Goal: Task Accomplishment & Management: Manage account settings

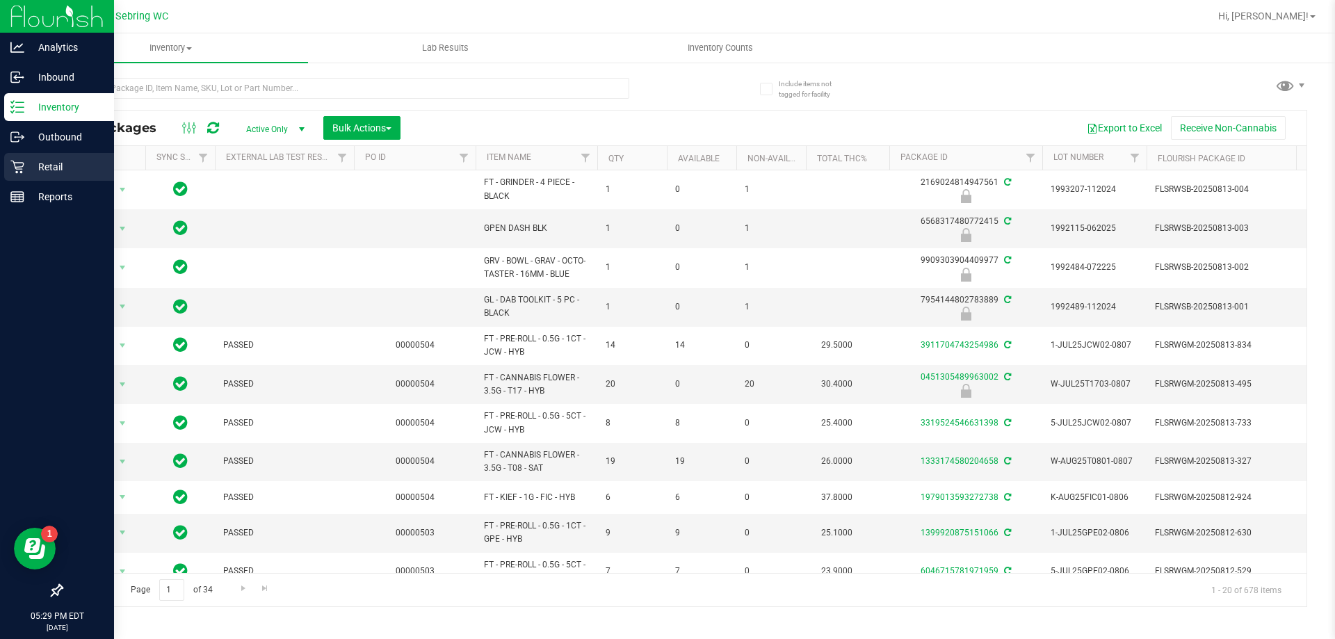
click at [17, 170] on icon at bounding box center [17, 167] width 14 height 14
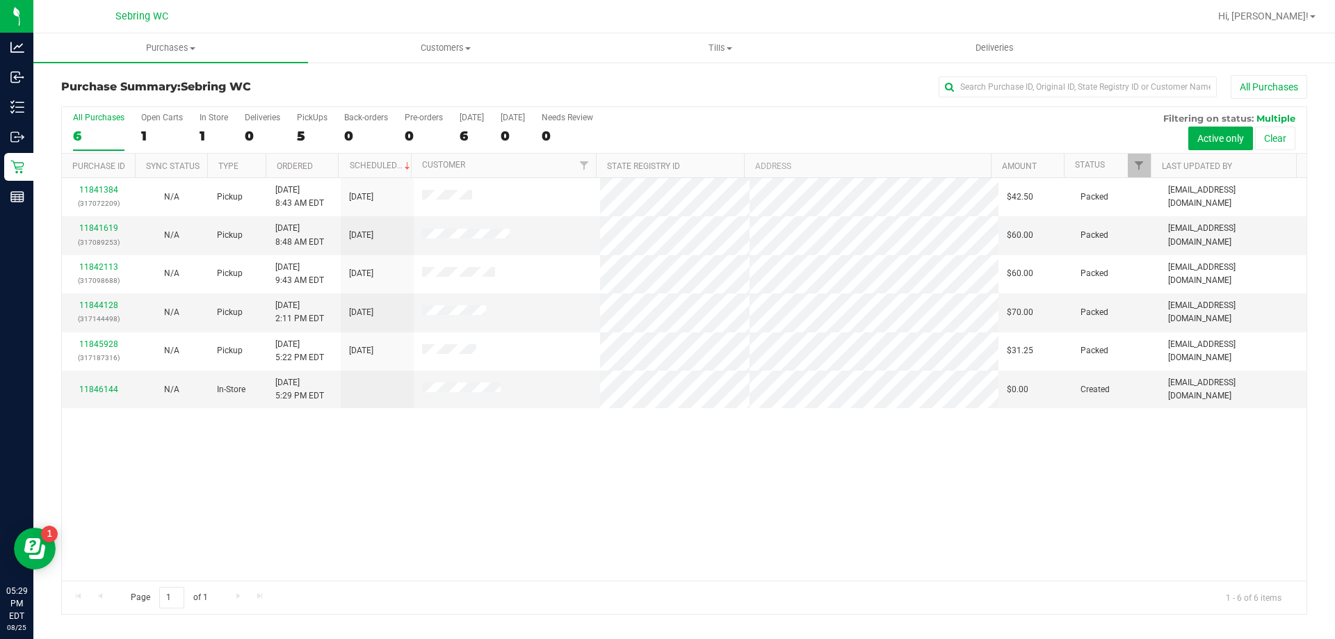
click at [459, 64] on div "Purchase Summary: [PERSON_NAME] All Purchases All Purchases 6 Open Carts 1 In S…" at bounding box center [684, 345] width 1302 height 568
click at [463, 55] on uib-tab-heading "Customers All customers Add a new customer All physicians" at bounding box center [445, 48] width 273 height 28
click at [734, 91] on div "All Purchases" at bounding box center [891, 87] width 831 height 24
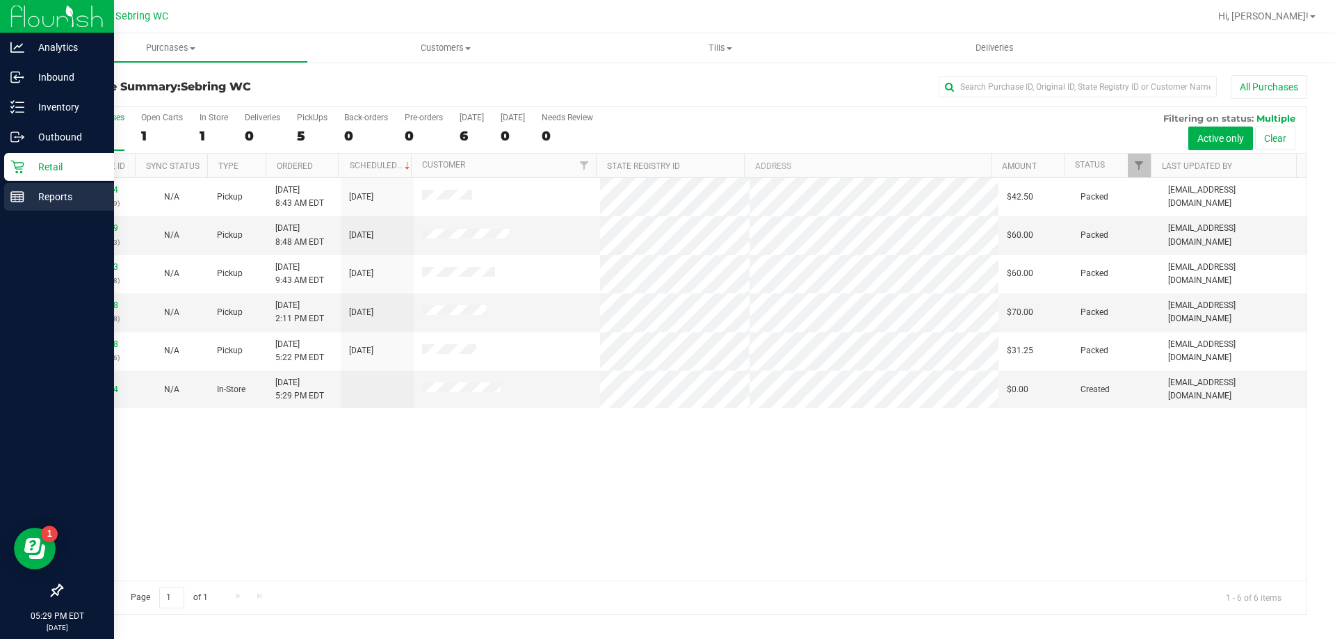
click at [18, 207] on div "Reports" at bounding box center [59, 197] width 110 height 28
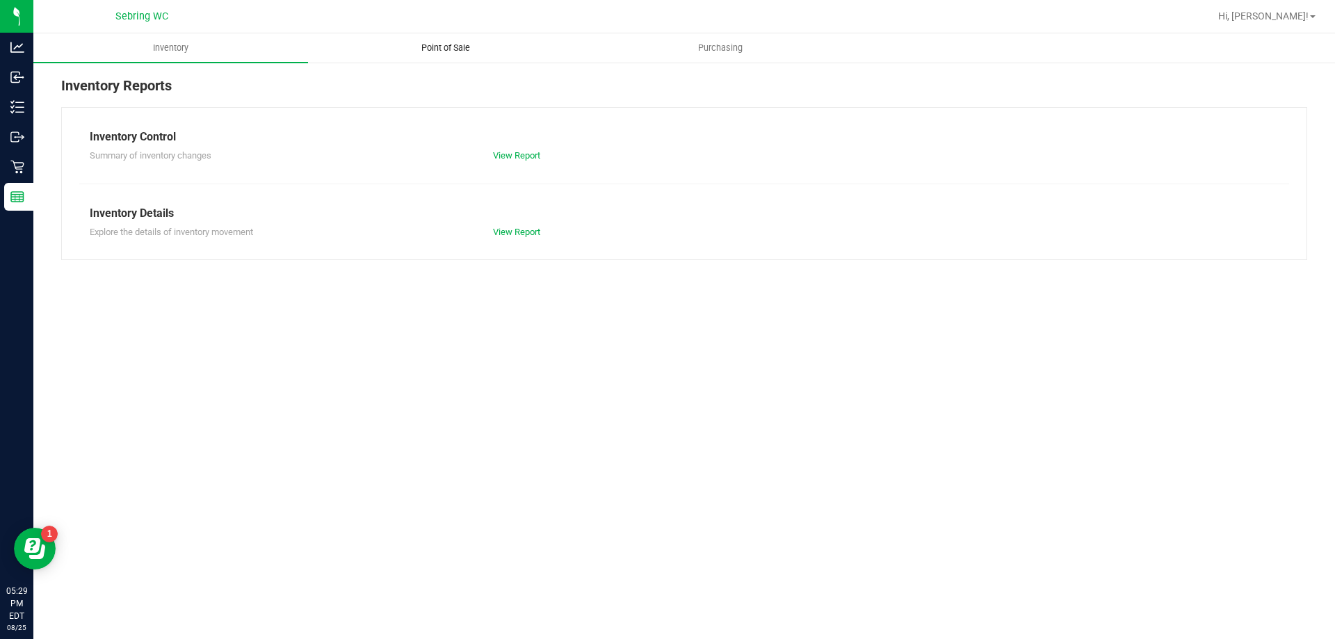
click at [447, 43] on span "Point of Sale" at bounding box center [446, 48] width 86 height 13
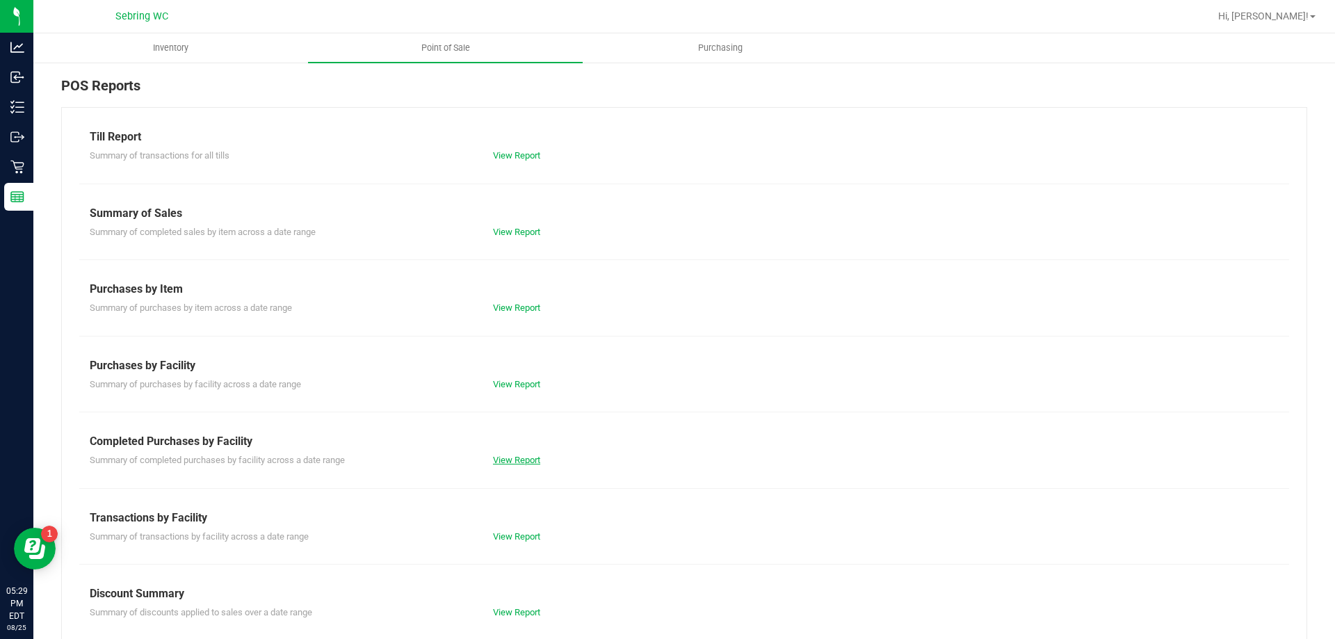
click at [495, 464] on link "View Report" at bounding box center [516, 460] width 47 height 10
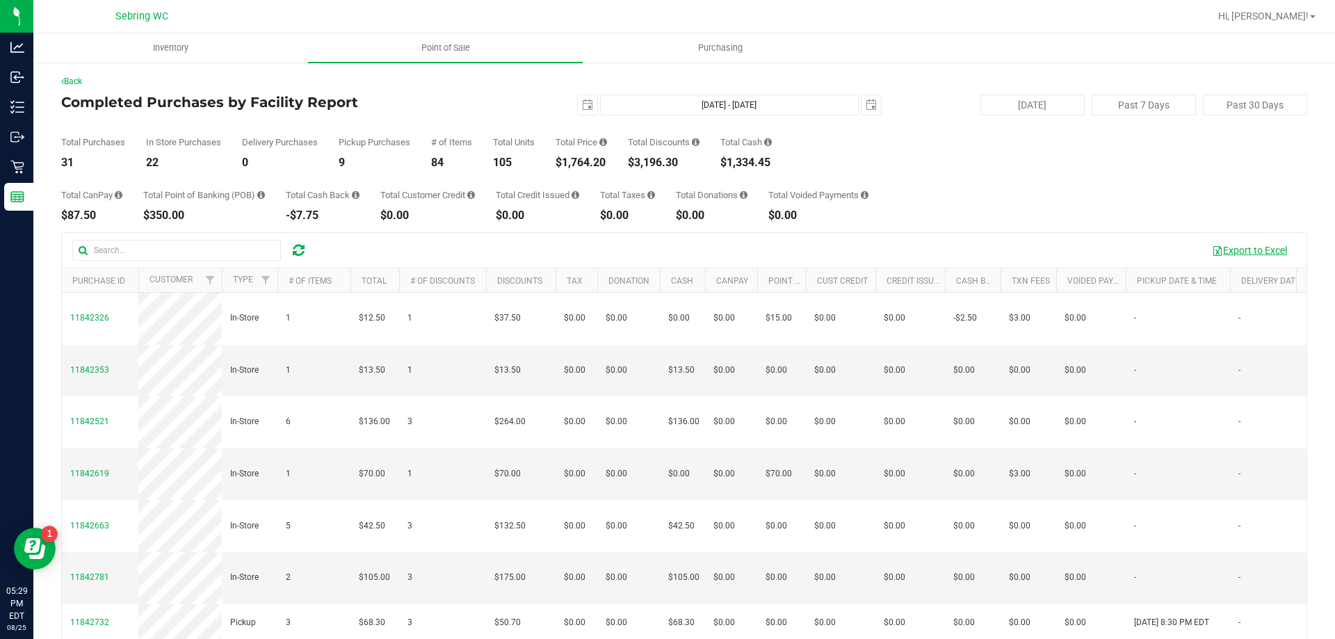
click at [1275, 260] on button "Export to Excel" at bounding box center [1249, 251] width 93 height 24
click at [303, 246] on icon at bounding box center [299, 250] width 12 height 14
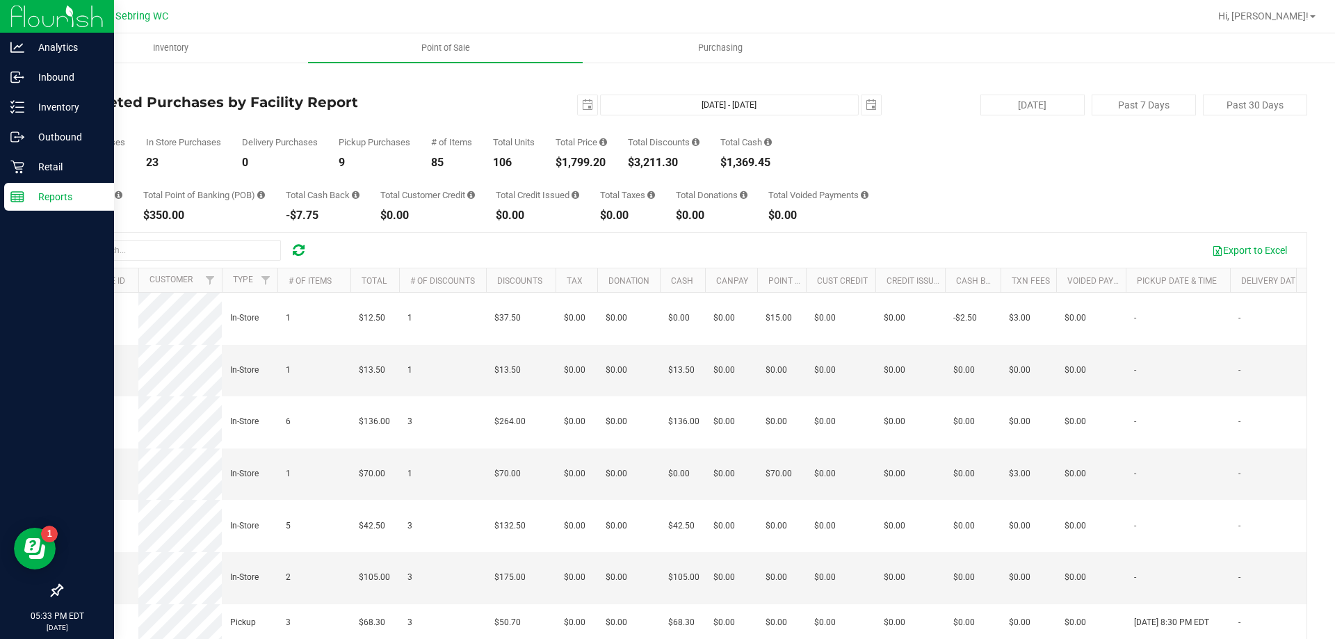
click at [30, 200] on p "Reports" at bounding box center [65, 196] width 83 height 17
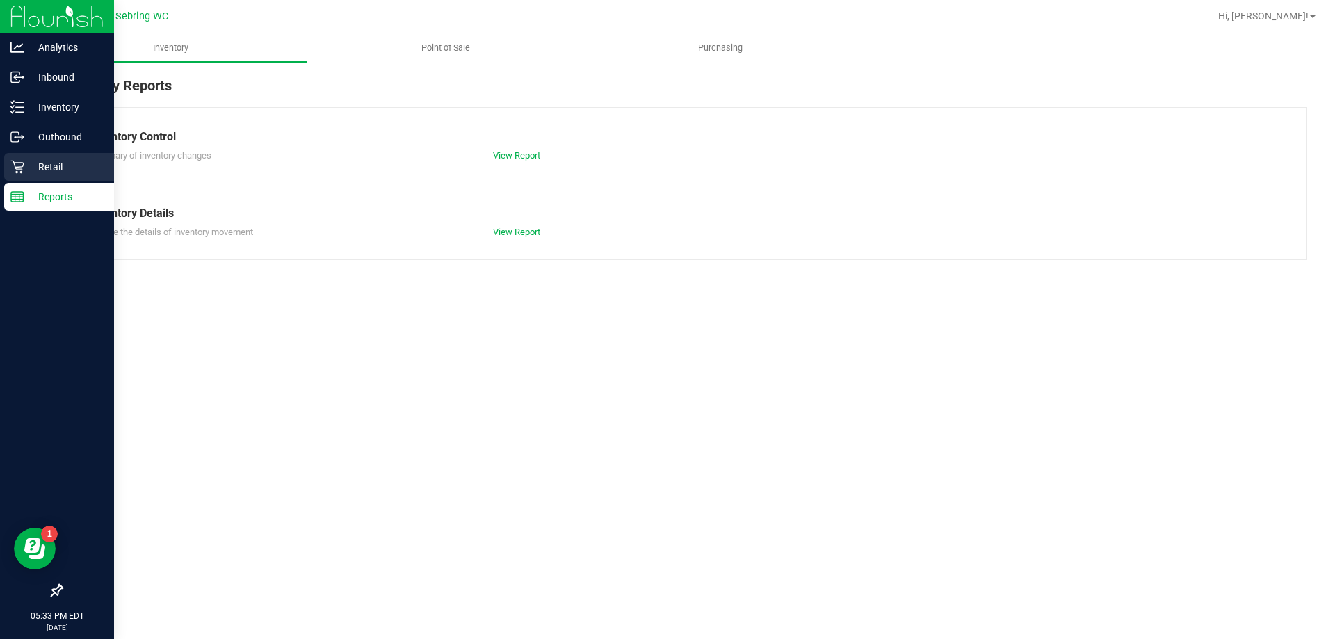
click at [13, 175] on div "Retail" at bounding box center [59, 167] width 110 height 28
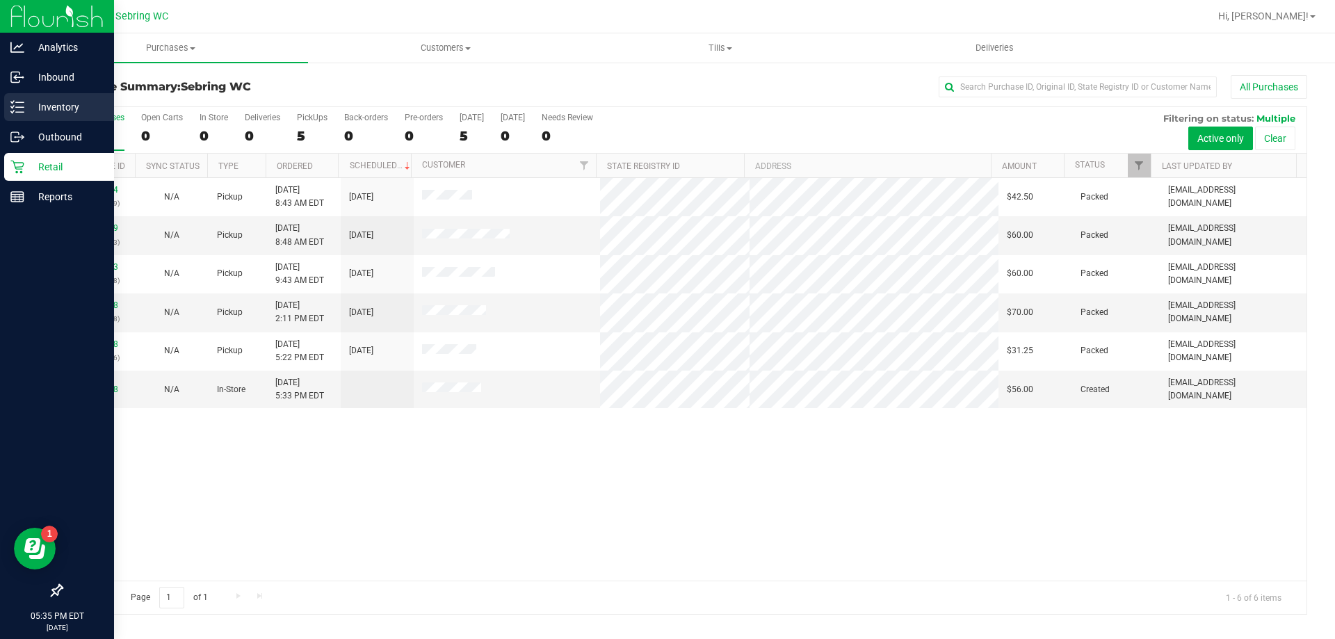
click at [20, 117] on div "Inventory" at bounding box center [59, 107] width 110 height 28
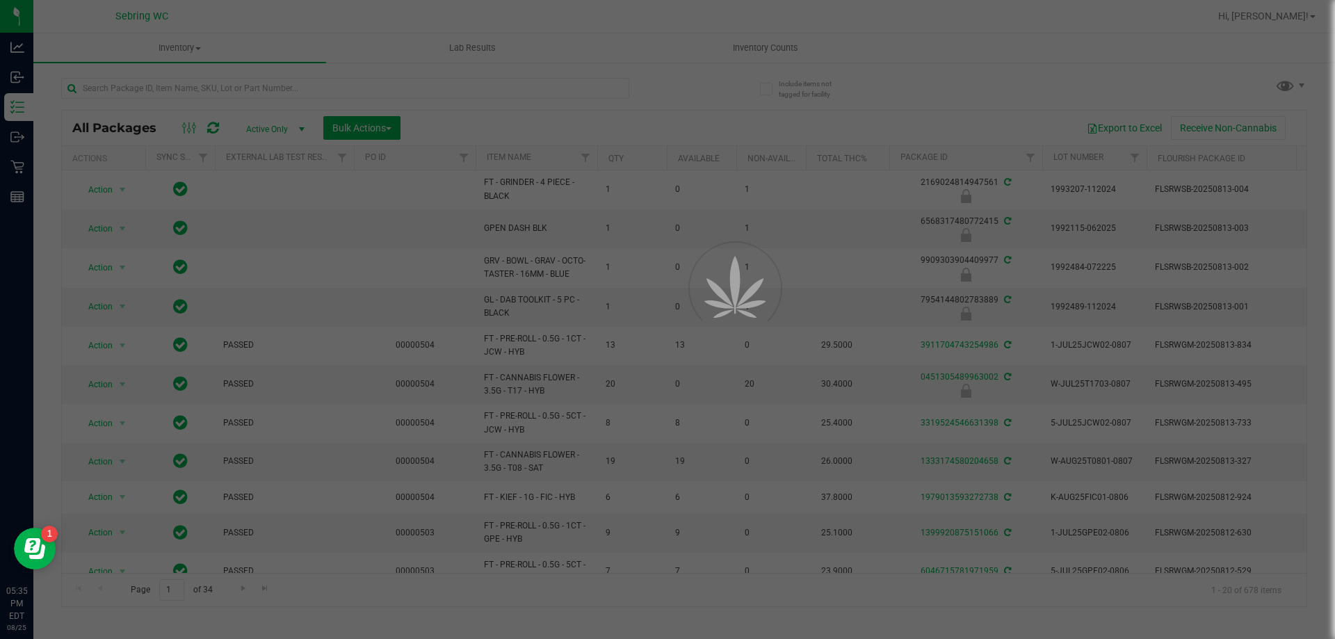
click at [174, 109] on div at bounding box center [667, 319] width 1335 height 639
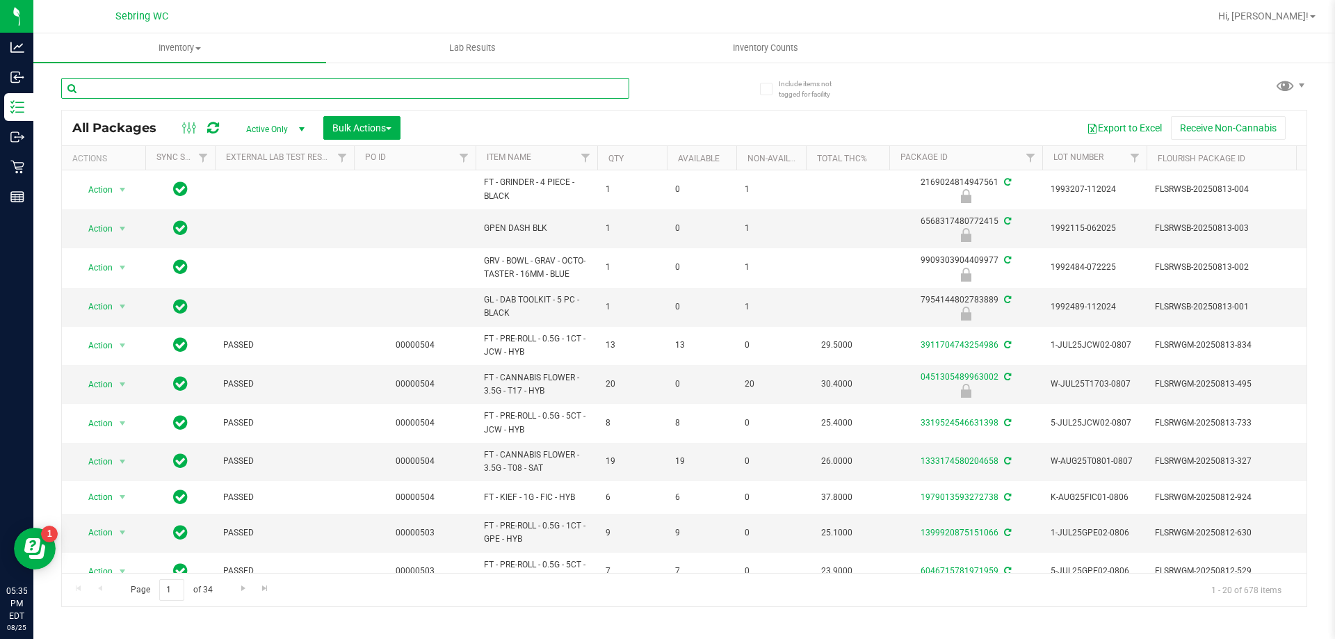
click at [177, 83] on input "text" at bounding box center [345, 88] width 568 height 21
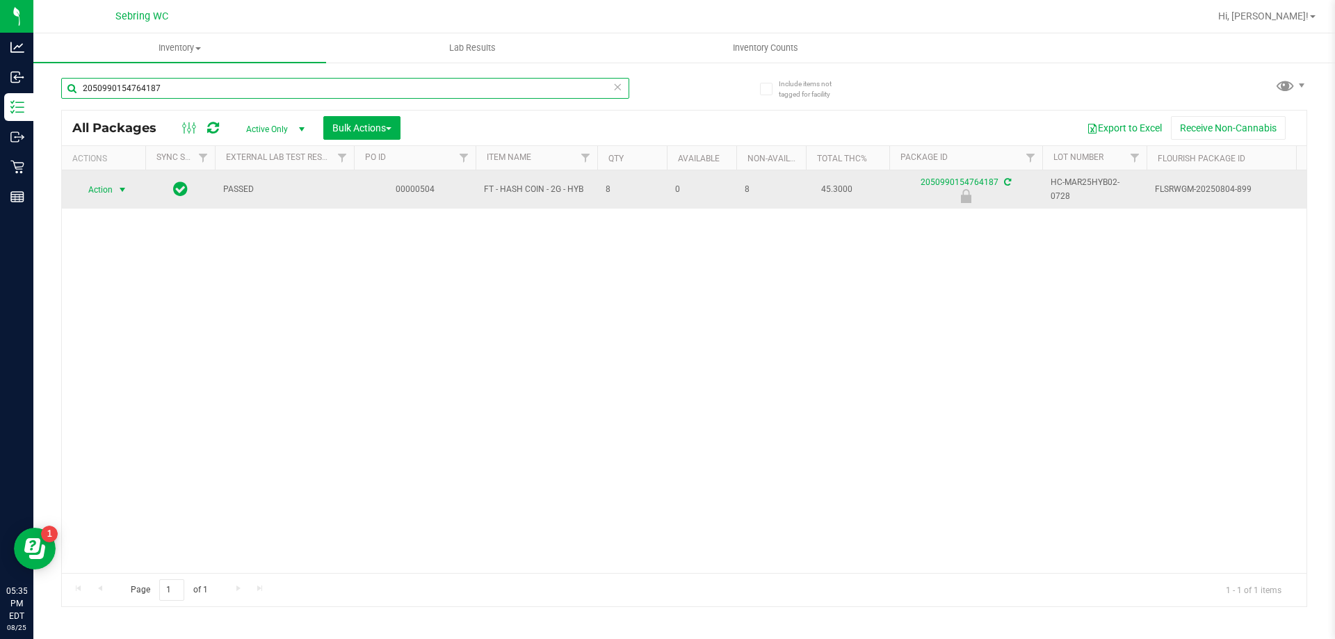
type input "2050990154764187"
click at [124, 192] on span "select" at bounding box center [122, 189] width 11 height 11
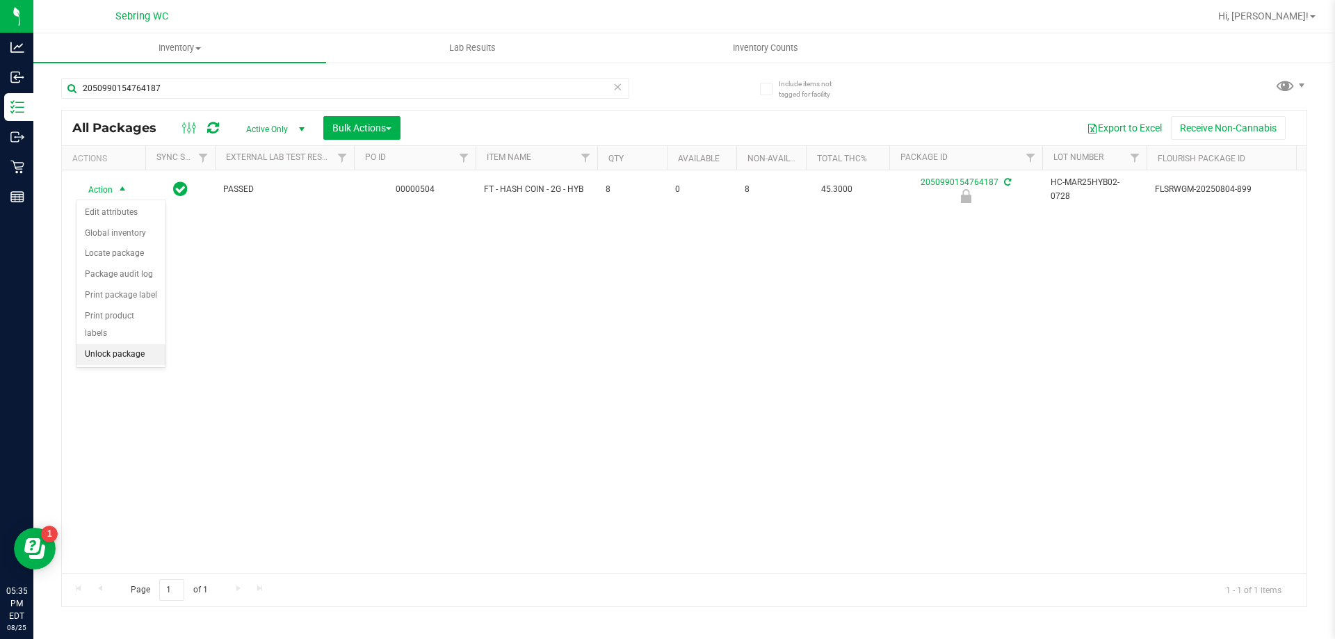
click at [138, 344] on li "Unlock package" at bounding box center [121, 354] width 89 height 21
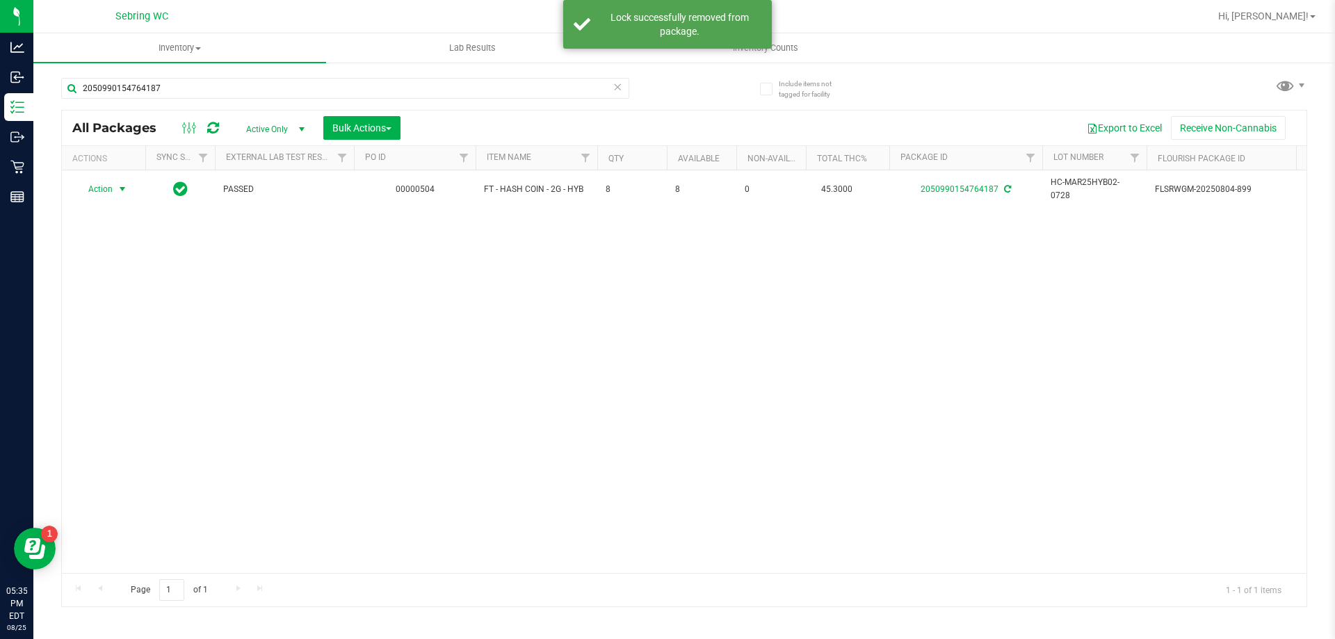
click at [99, 192] on span "Action" at bounding box center [95, 188] width 38 height 19
click at [147, 357] on li "Print package label" at bounding box center [131, 354] width 108 height 21
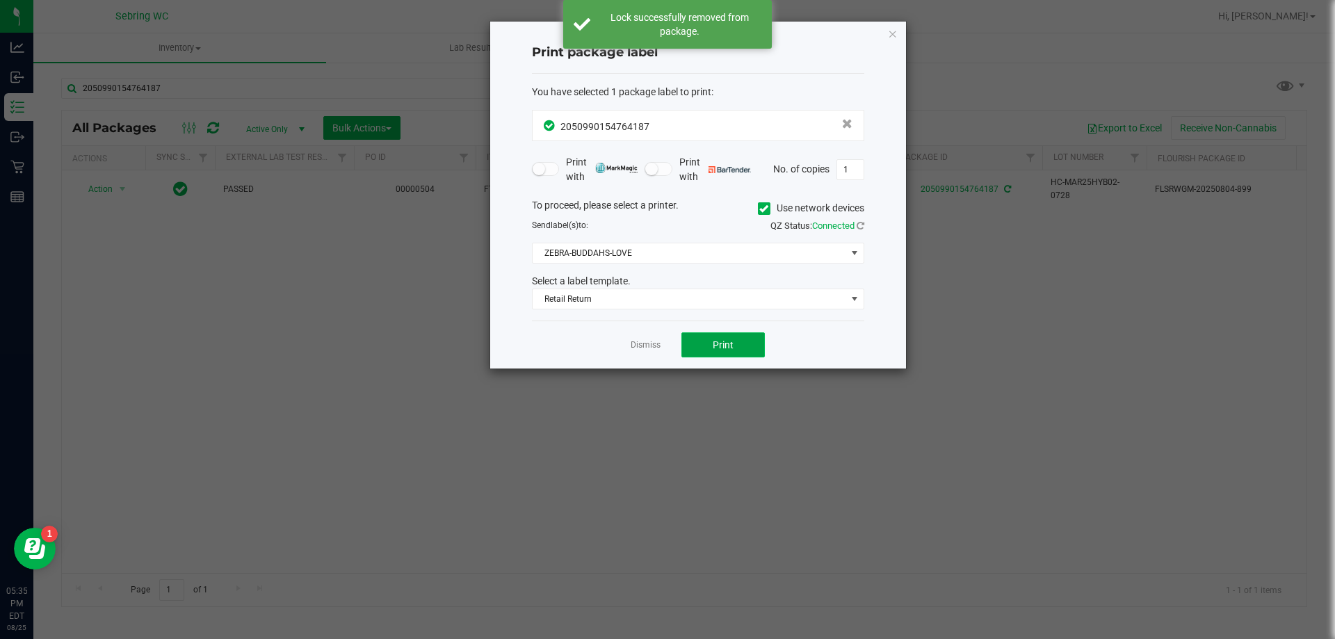
click at [726, 347] on span "Print" at bounding box center [723, 344] width 21 height 11
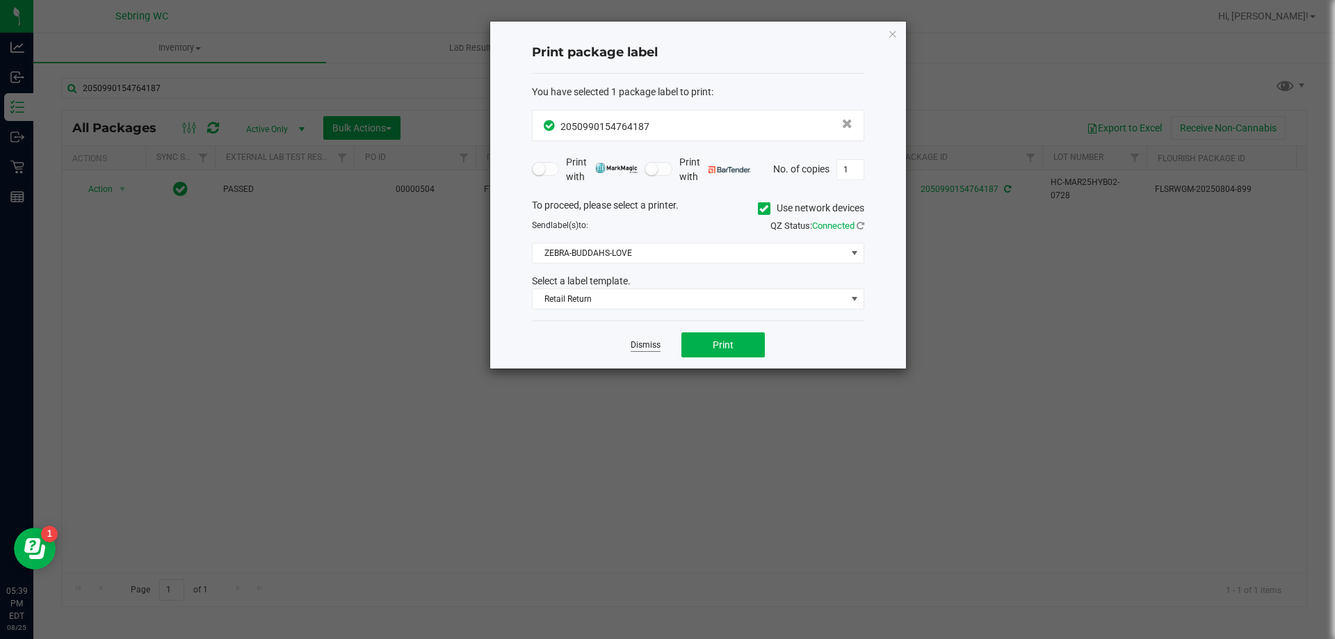
click at [641, 347] on link "Dismiss" at bounding box center [646, 345] width 30 height 12
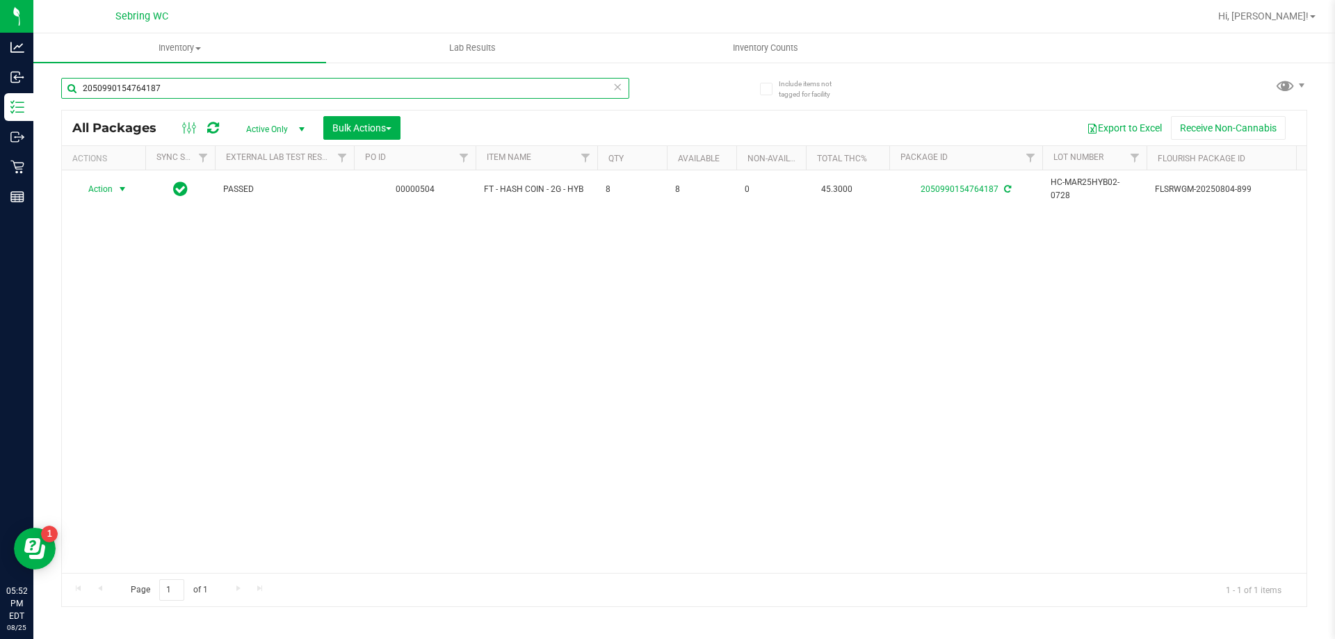
click at [204, 86] on input "2050990154764187" at bounding box center [345, 88] width 568 height 21
click at [622, 89] on icon at bounding box center [618, 86] width 10 height 17
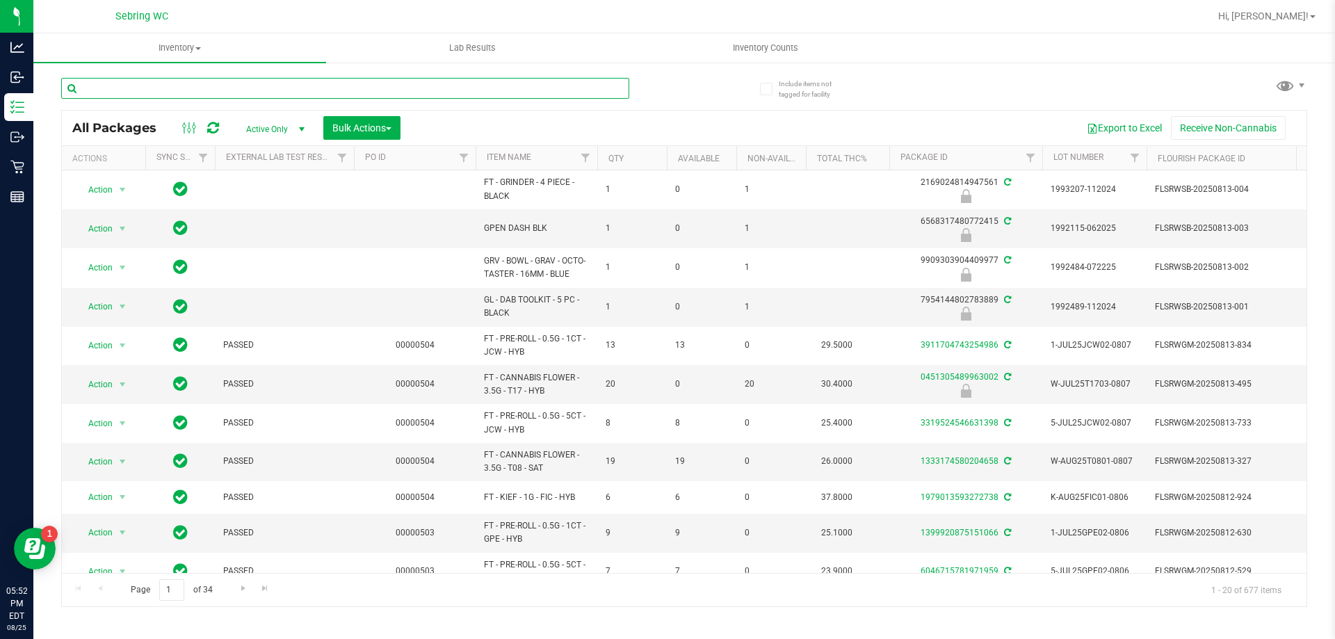
click at [237, 90] on input "text" at bounding box center [345, 88] width 568 height 21
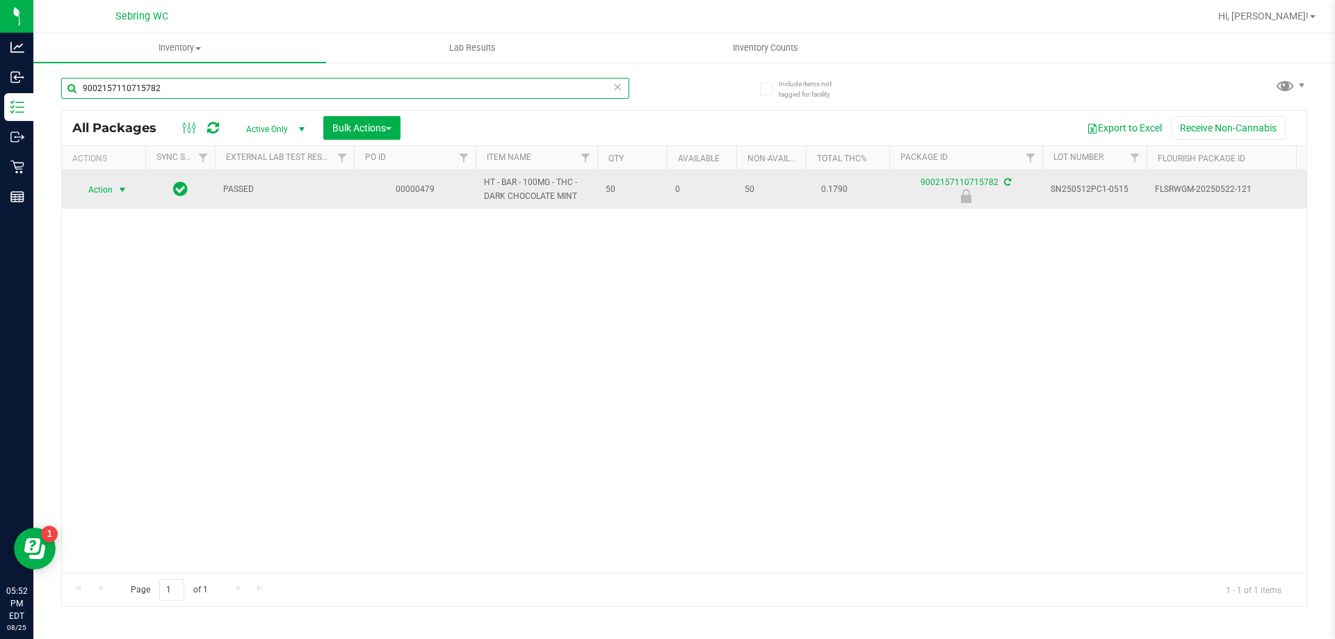
type input "9002157110715782"
click at [118, 182] on span "select" at bounding box center [122, 189] width 17 height 19
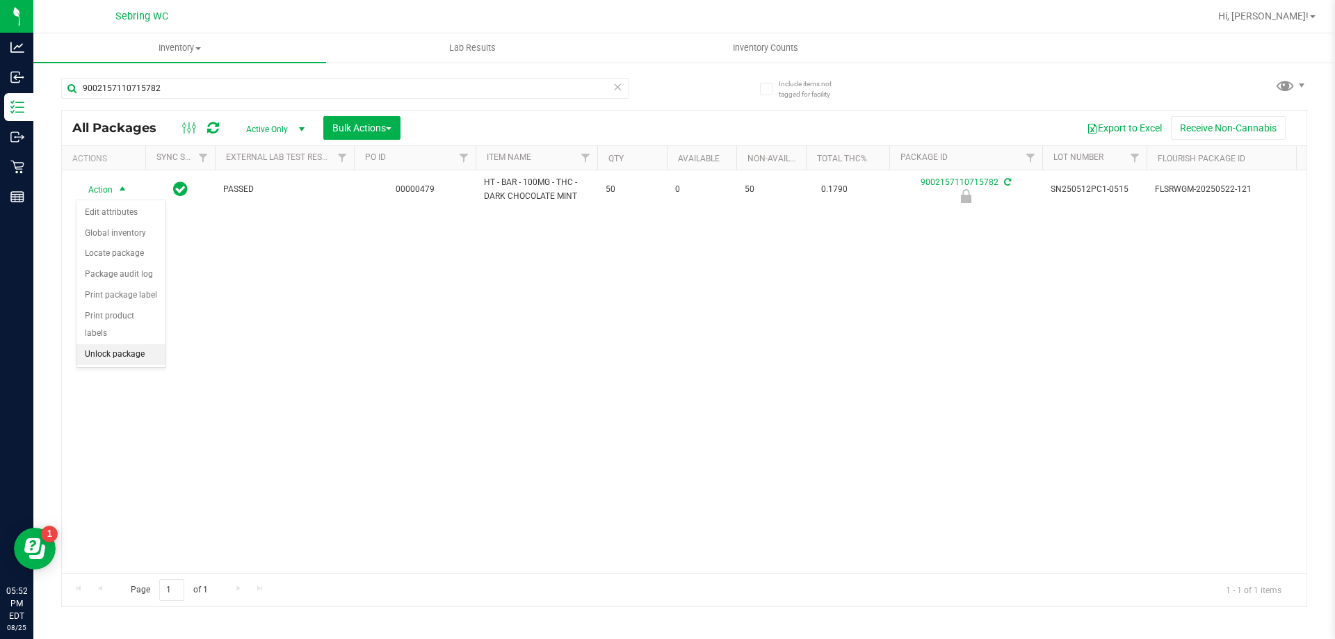
click at [105, 344] on li "Unlock package" at bounding box center [121, 354] width 89 height 21
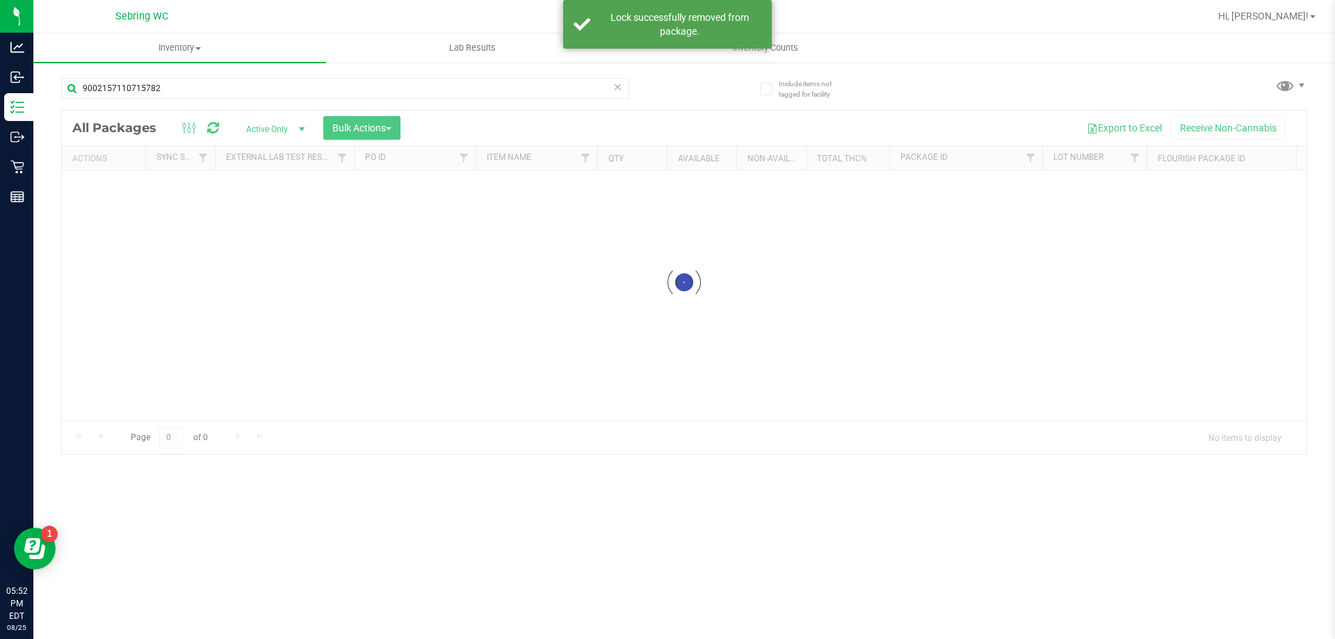
click at [109, 186] on div at bounding box center [684, 283] width 1245 height 344
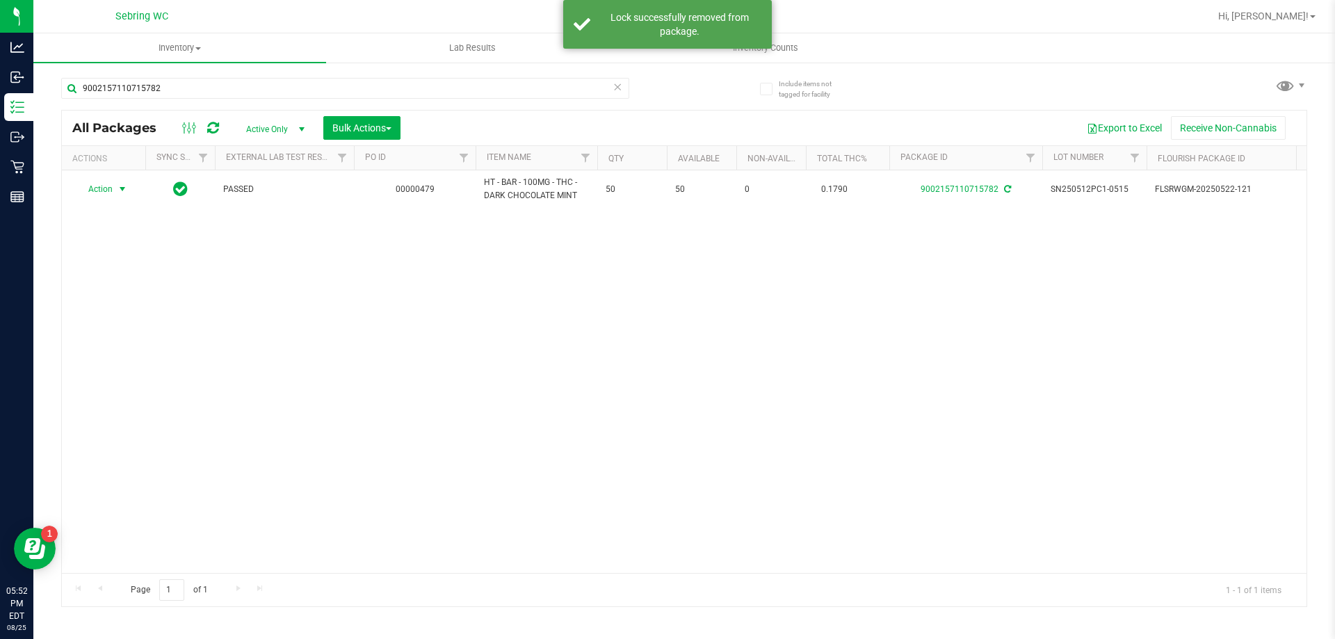
click at [108, 191] on span "Action" at bounding box center [95, 188] width 38 height 19
click at [153, 362] on li "Print package label" at bounding box center [131, 357] width 108 height 21
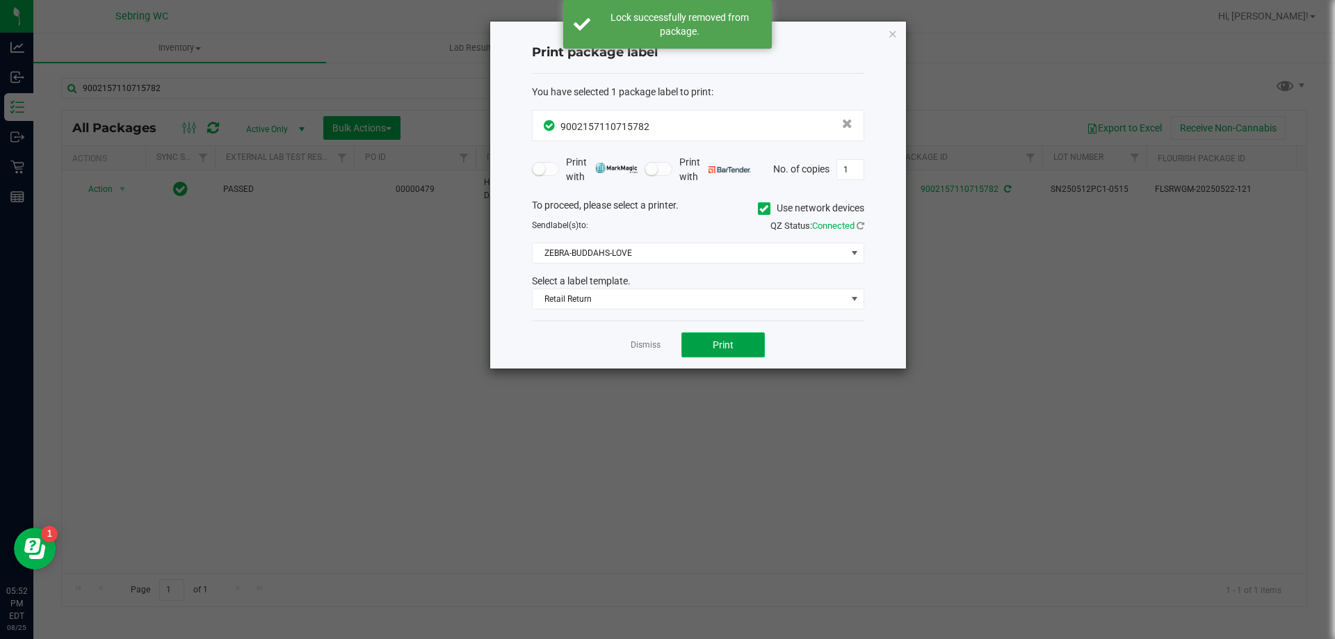
click at [720, 335] on button "Print" at bounding box center [723, 344] width 83 height 25
click at [648, 341] on link "Dismiss" at bounding box center [646, 345] width 30 height 12
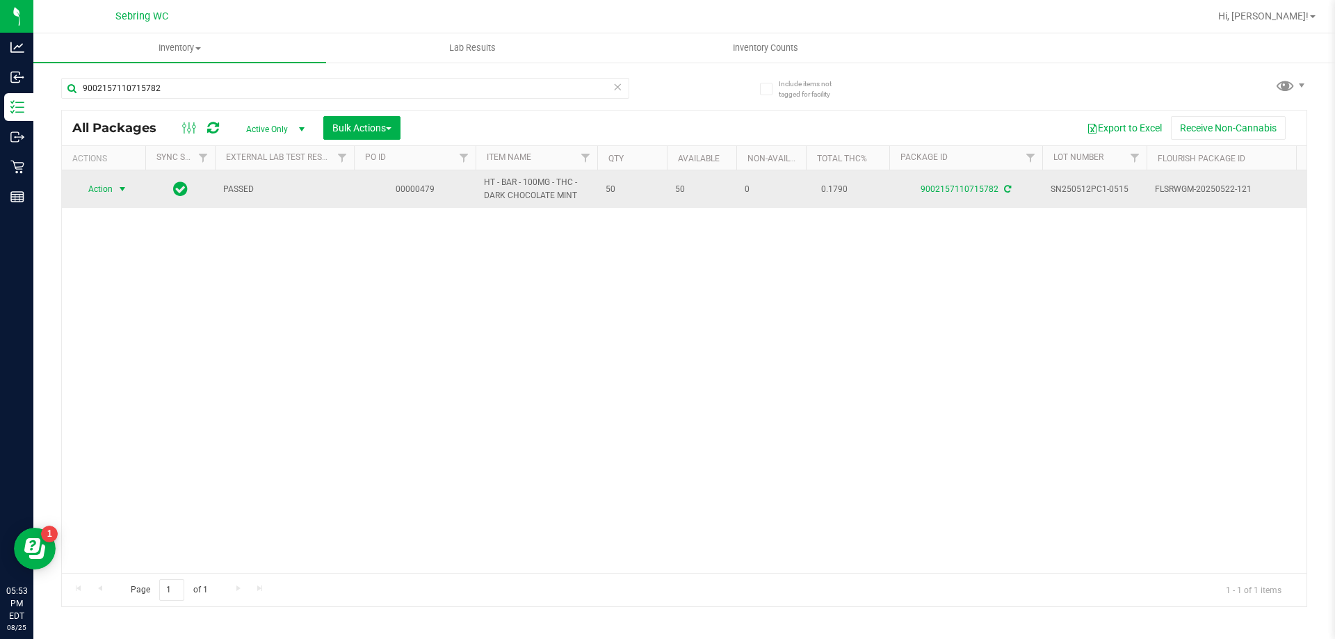
click at [126, 195] on span "select" at bounding box center [122, 189] width 11 height 11
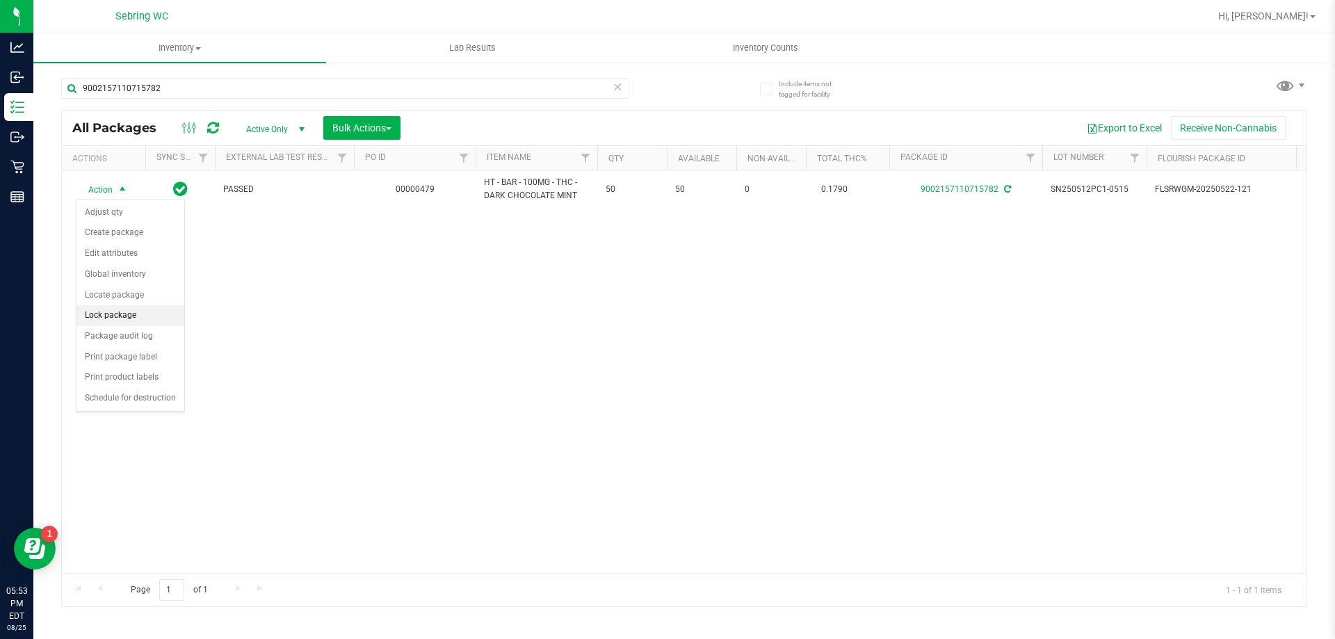
click at [154, 320] on li "Lock package" at bounding box center [131, 315] width 108 height 21
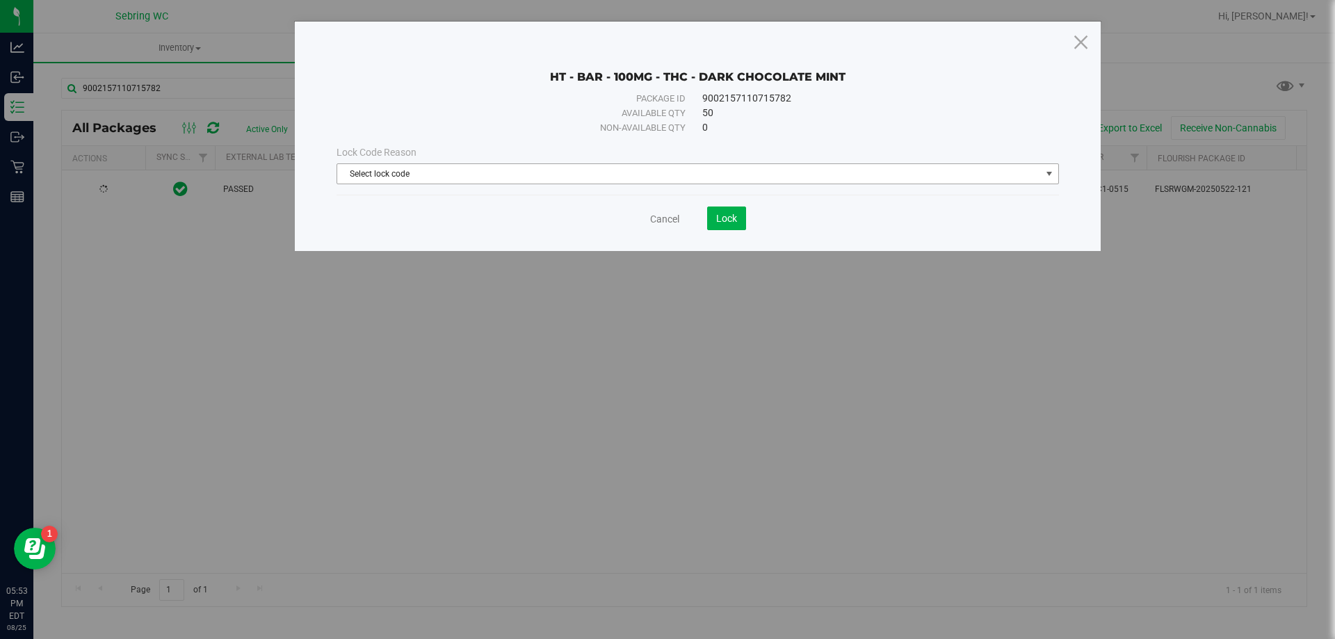
click at [623, 165] on span "Select lock code" at bounding box center [689, 173] width 704 height 19
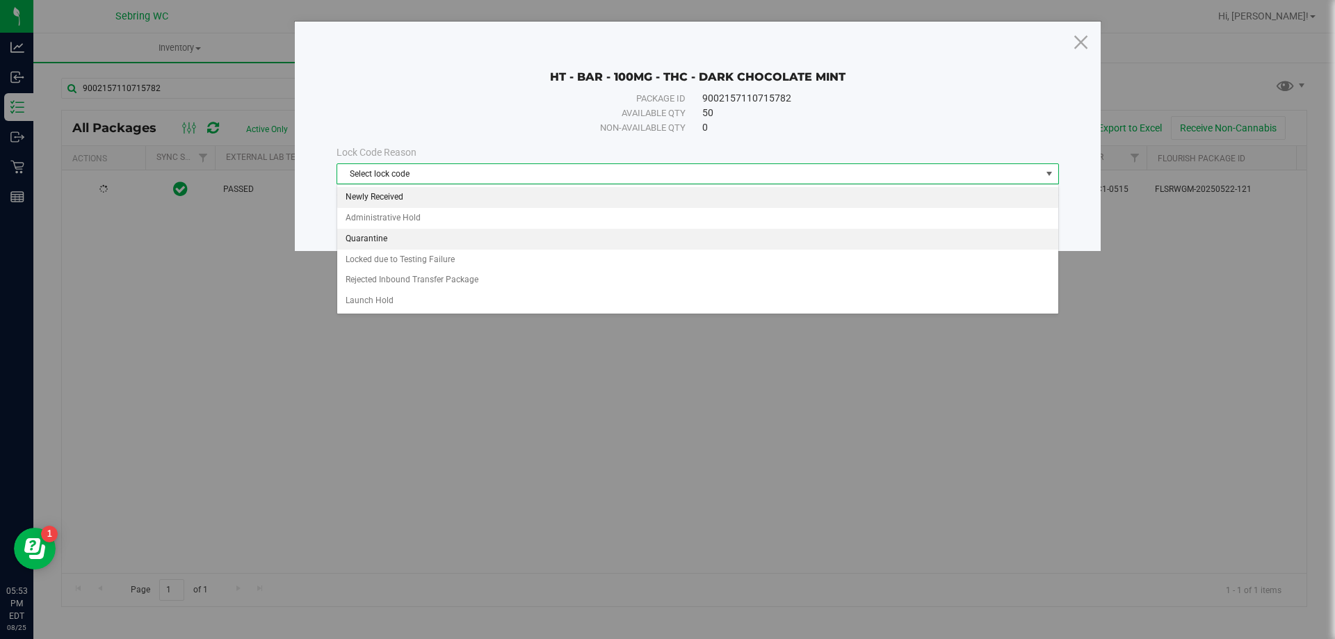
click at [444, 195] on li "Newly Received" at bounding box center [697, 197] width 721 height 21
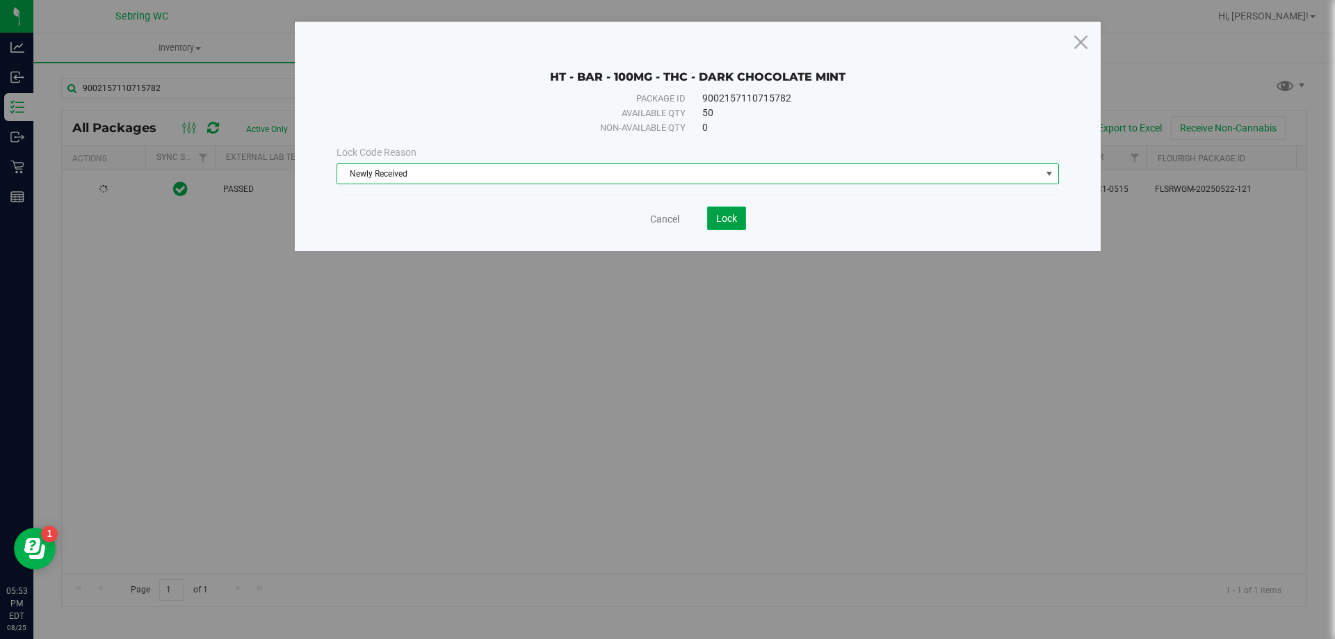
click at [731, 220] on span "Lock" at bounding box center [726, 218] width 21 height 11
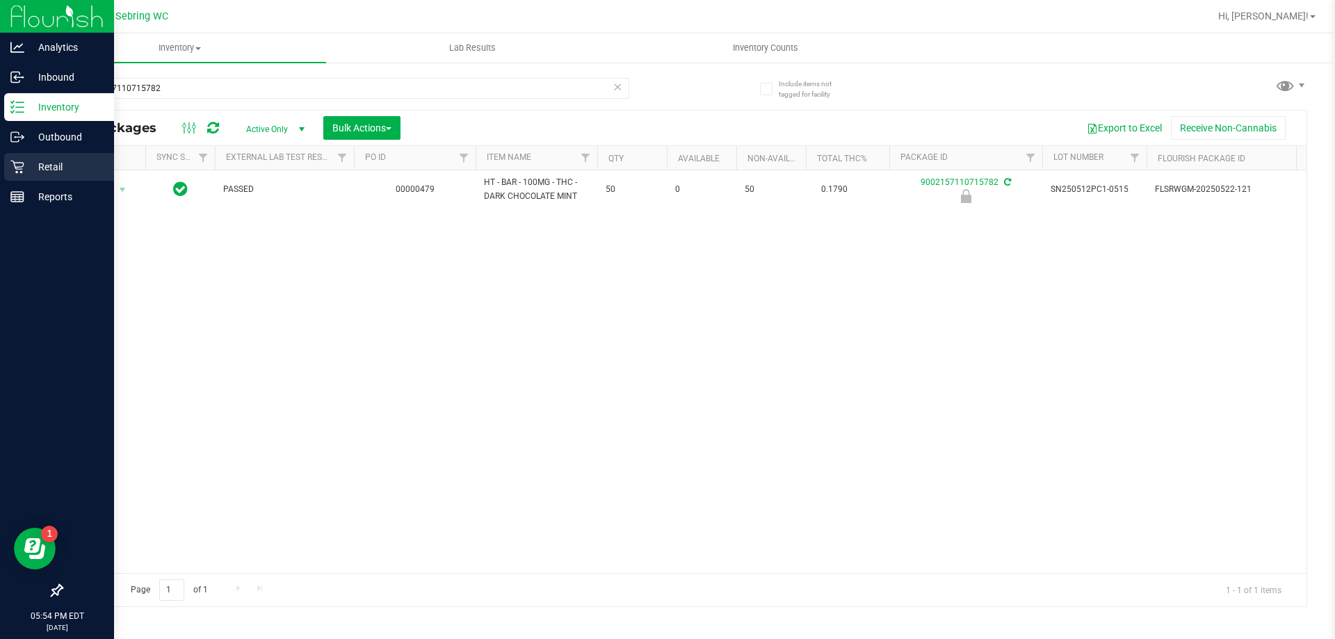
click at [17, 170] on icon at bounding box center [17, 167] width 14 height 14
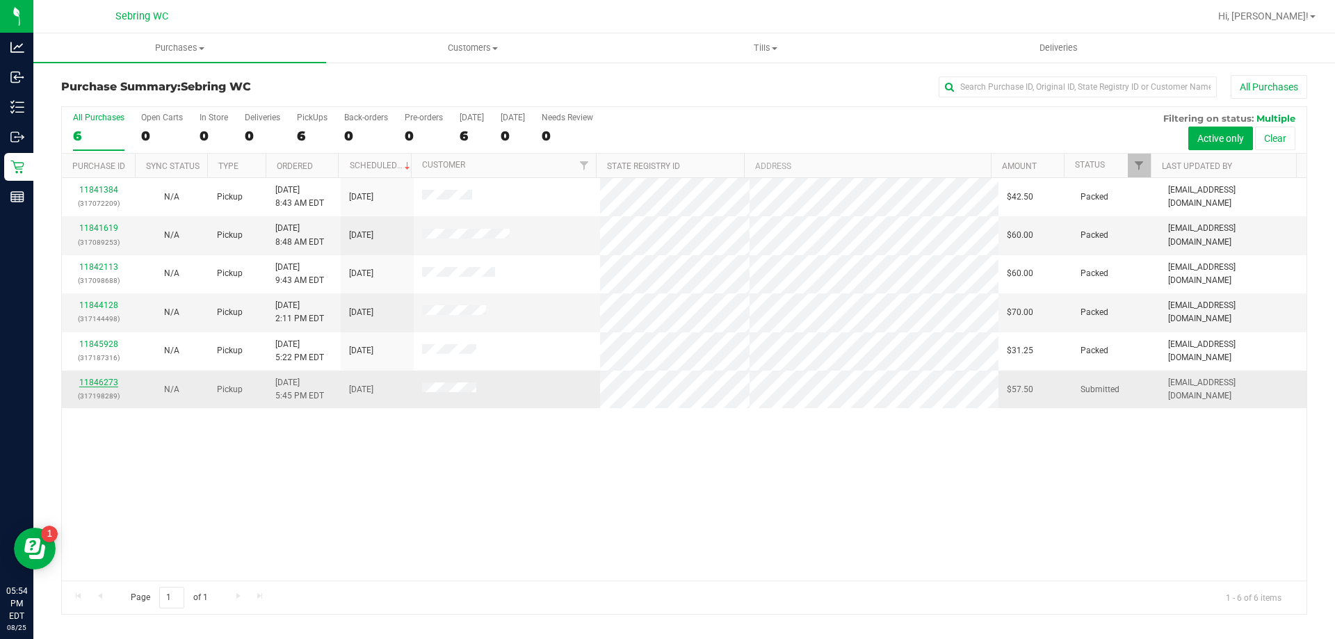
click at [111, 378] on link "11846273" at bounding box center [98, 383] width 39 height 10
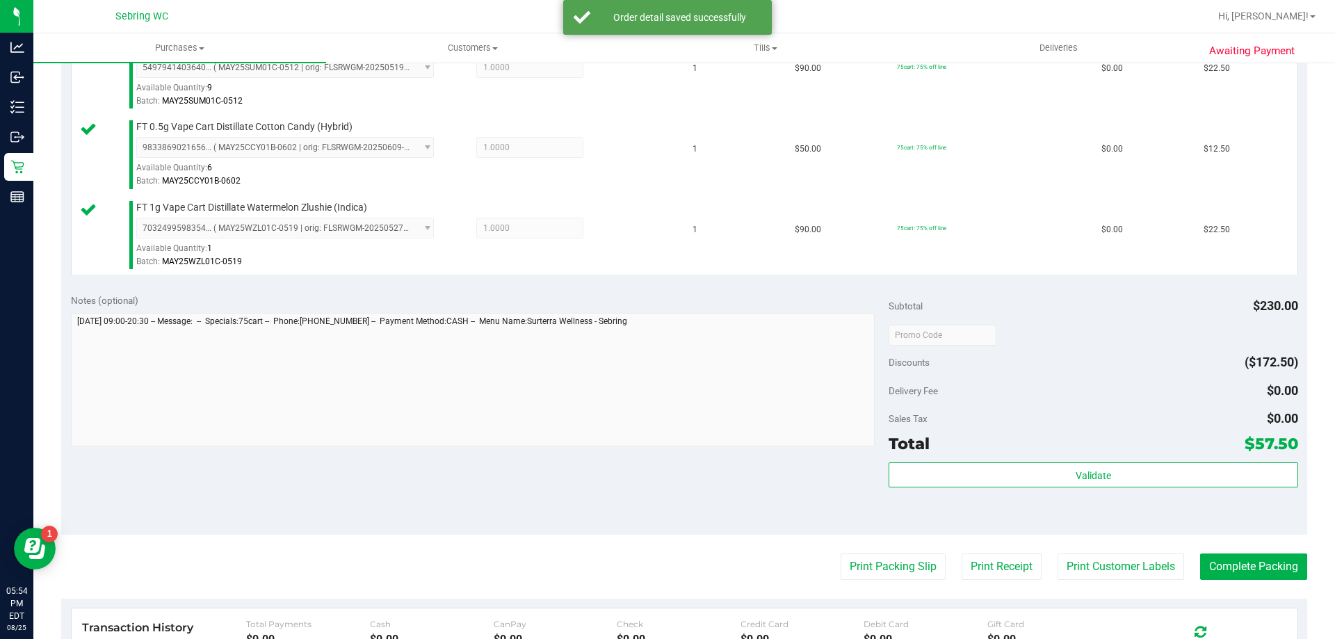
scroll to position [626, 0]
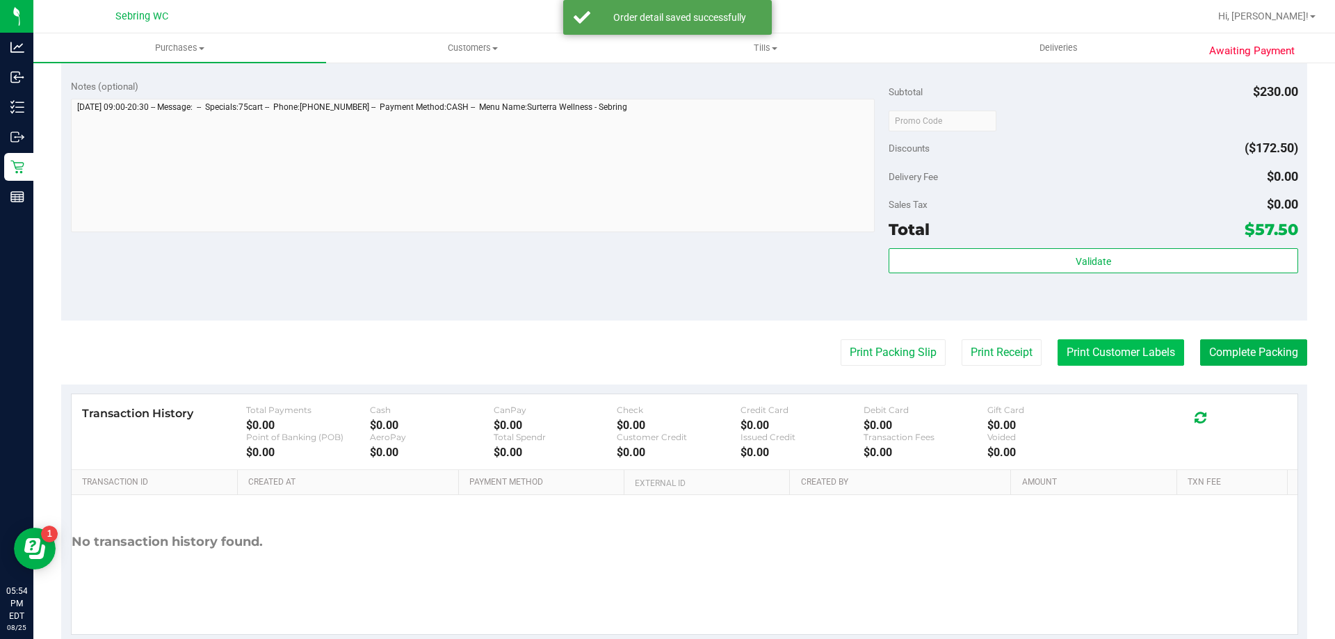
click at [1095, 352] on button "Print Customer Labels" at bounding box center [1121, 352] width 127 height 26
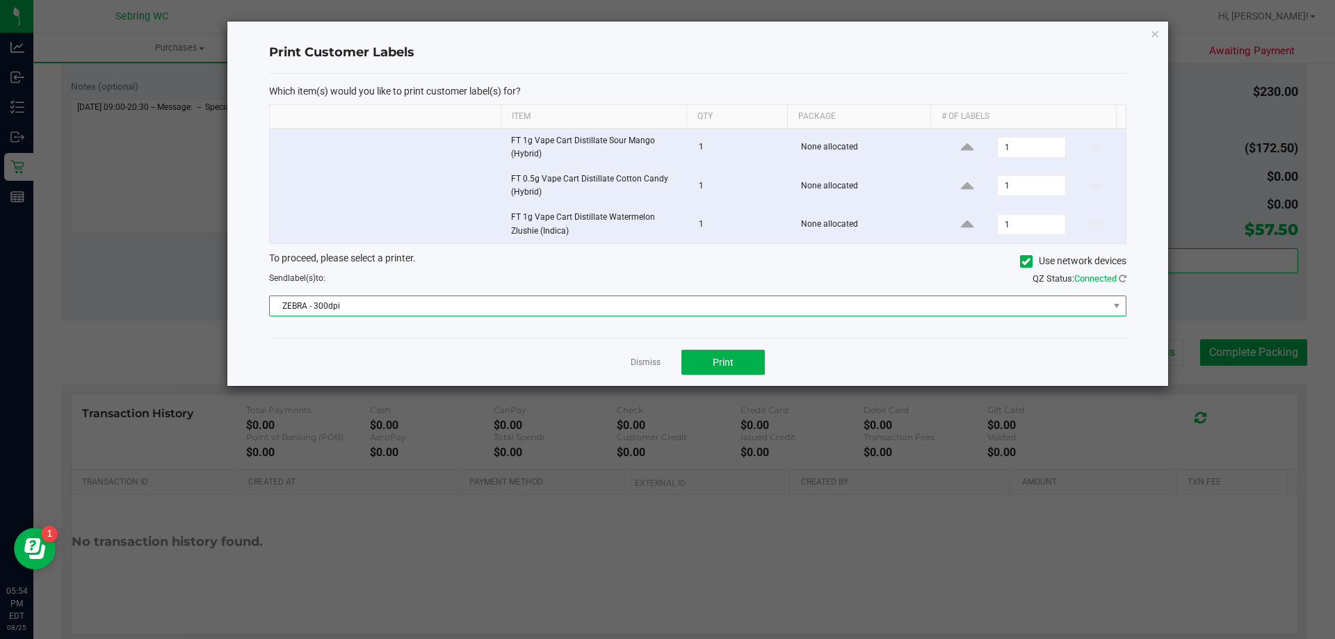
click at [500, 303] on span "ZEBRA - 300dpi" at bounding box center [689, 305] width 839 height 19
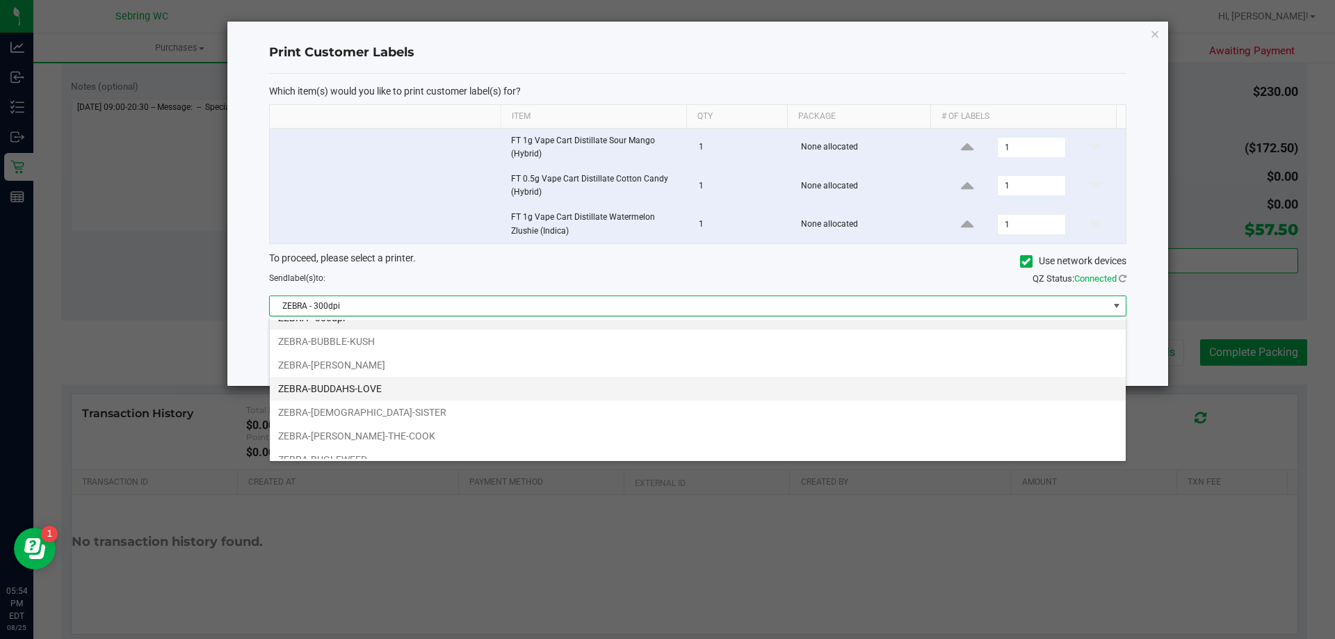
scroll to position [26, 0]
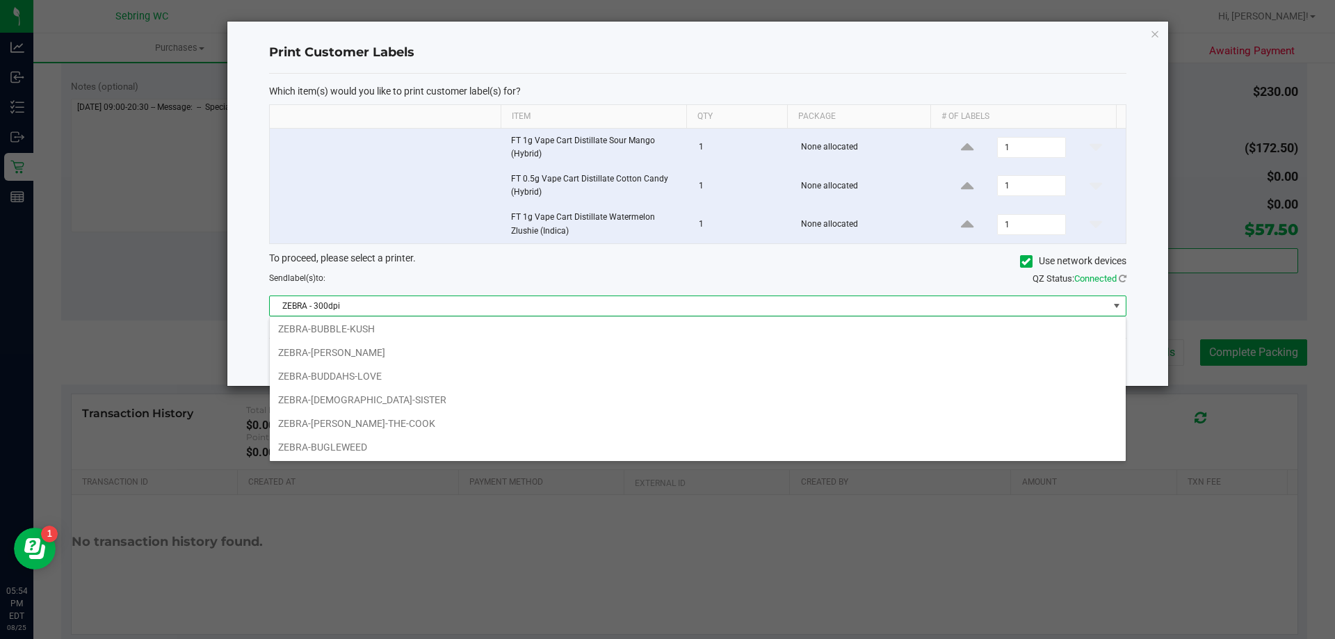
click at [392, 373] on li "ZEBRA-BUDDAHS-LOVE" at bounding box center [698, 376] width 856 height 24
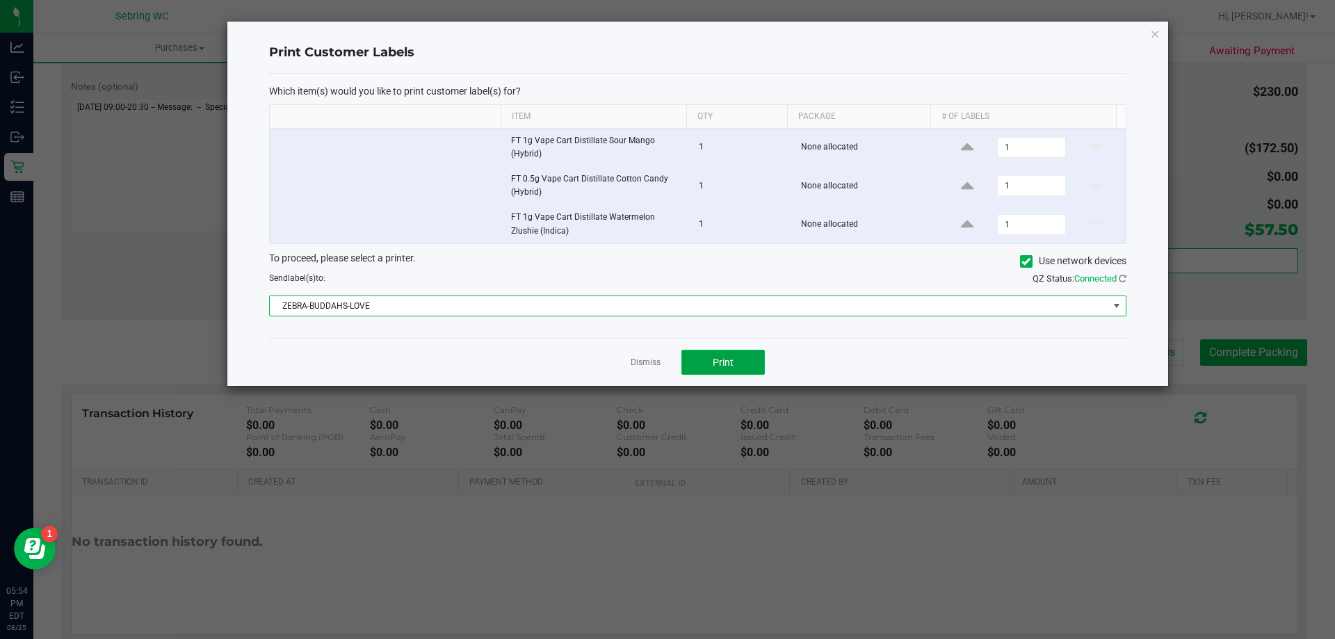
click at [755, 360] on button "Print" at bounding box center [723, 362] width 83 height 25
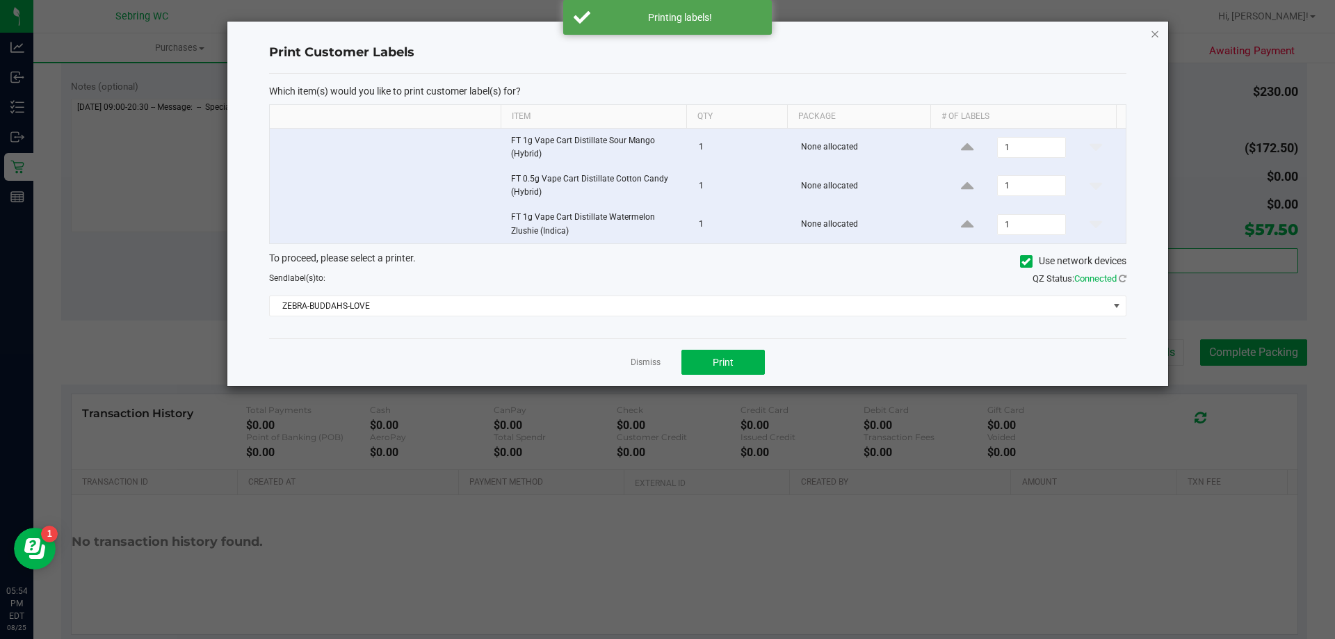
click at [1155, 35] on icon "button" at bounding box center [1155, 33] width 10 height 17
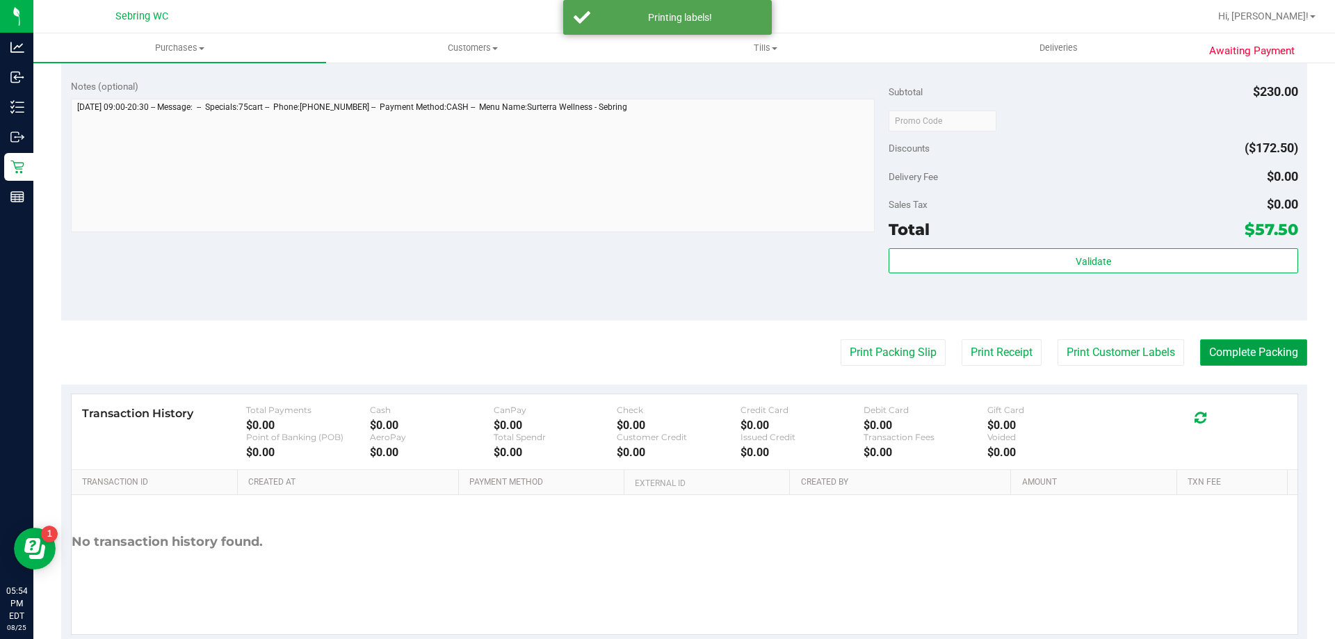
click at [1285, 346] on button "Complete Packing" at bounding box center [1253, 352] width 107 height 26
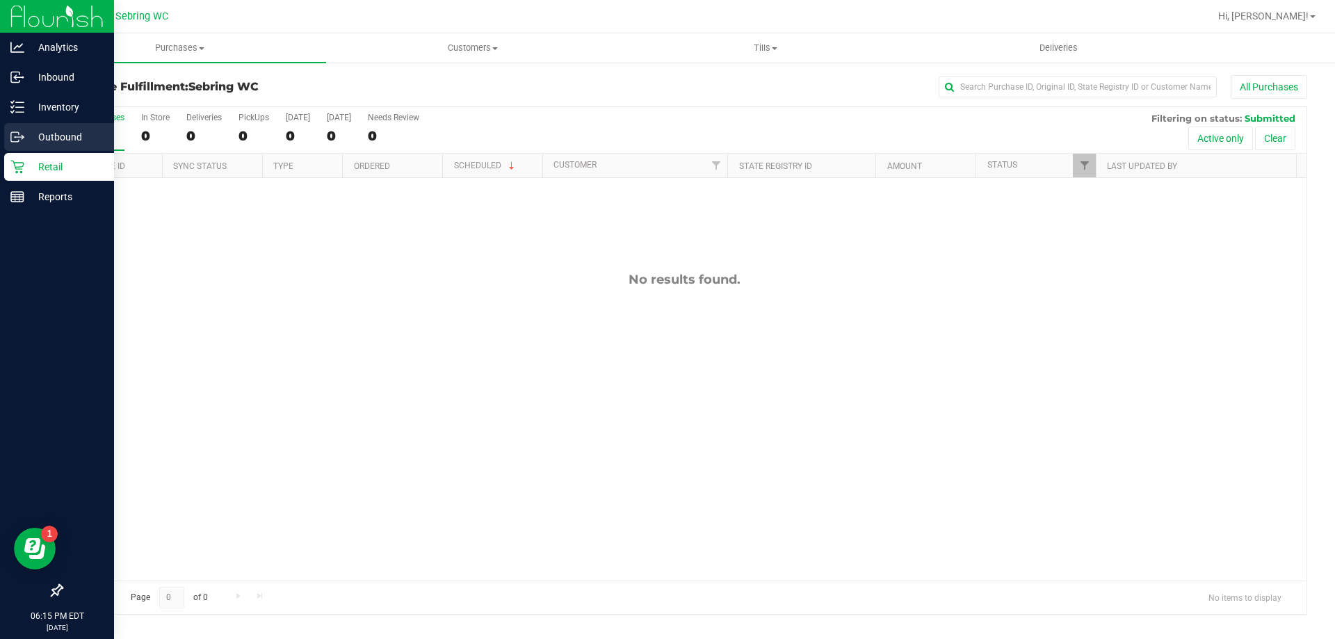
click at [15, 137] on circle at bounding box center [16, 137] width 2 height 2
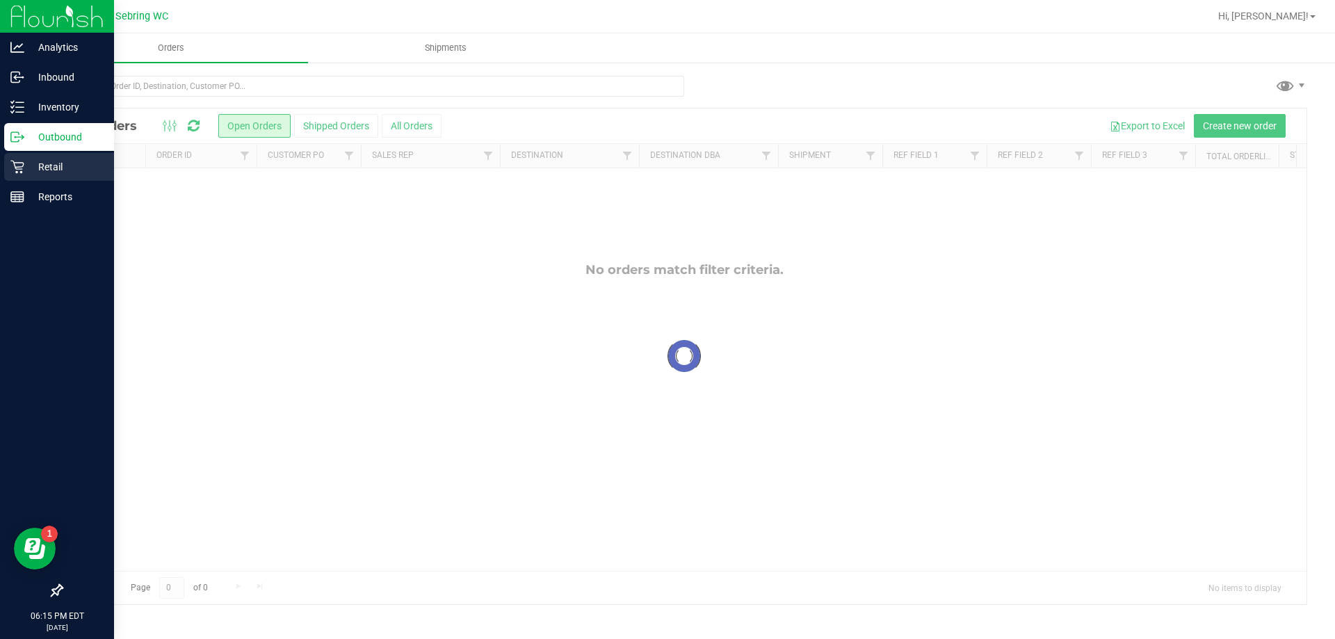
click at [84, 159] on p "Retail" at bounding box center [65, 167] width 83 height 17
click at [86, 161] on p "Retail" at bounding box center [65, 167] width 83 height 17
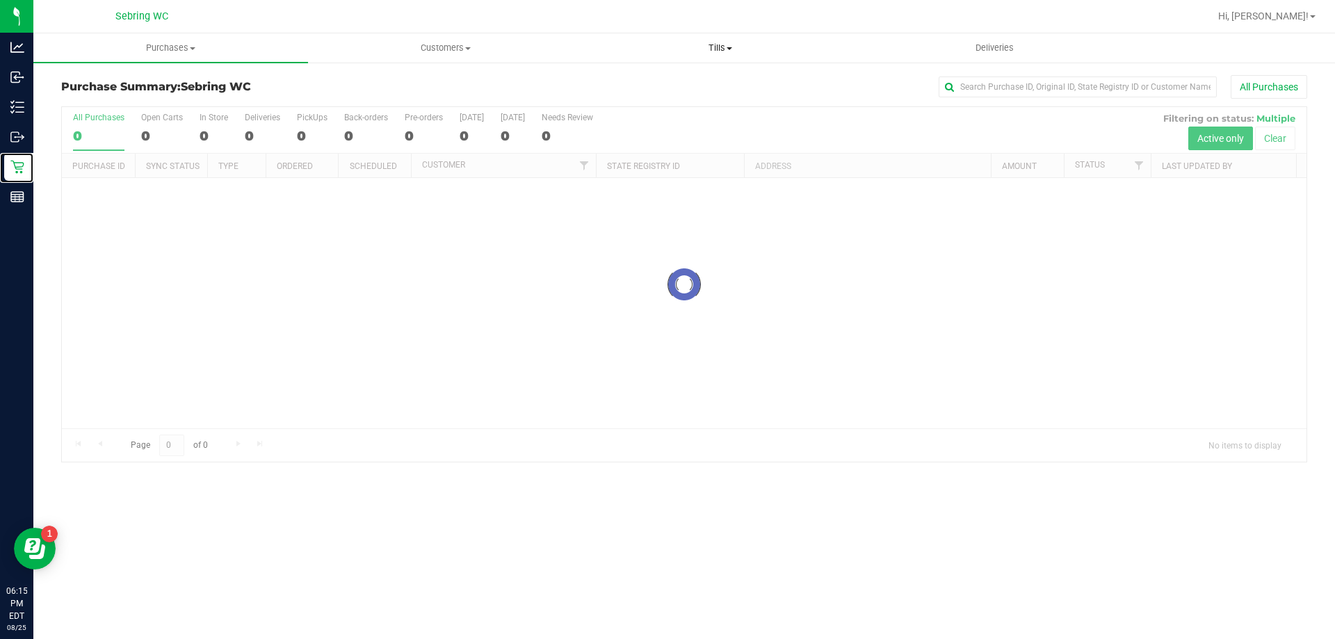
click at [729, 46] on span "Tills" at bounding box center [720, 48] width 273 height 13
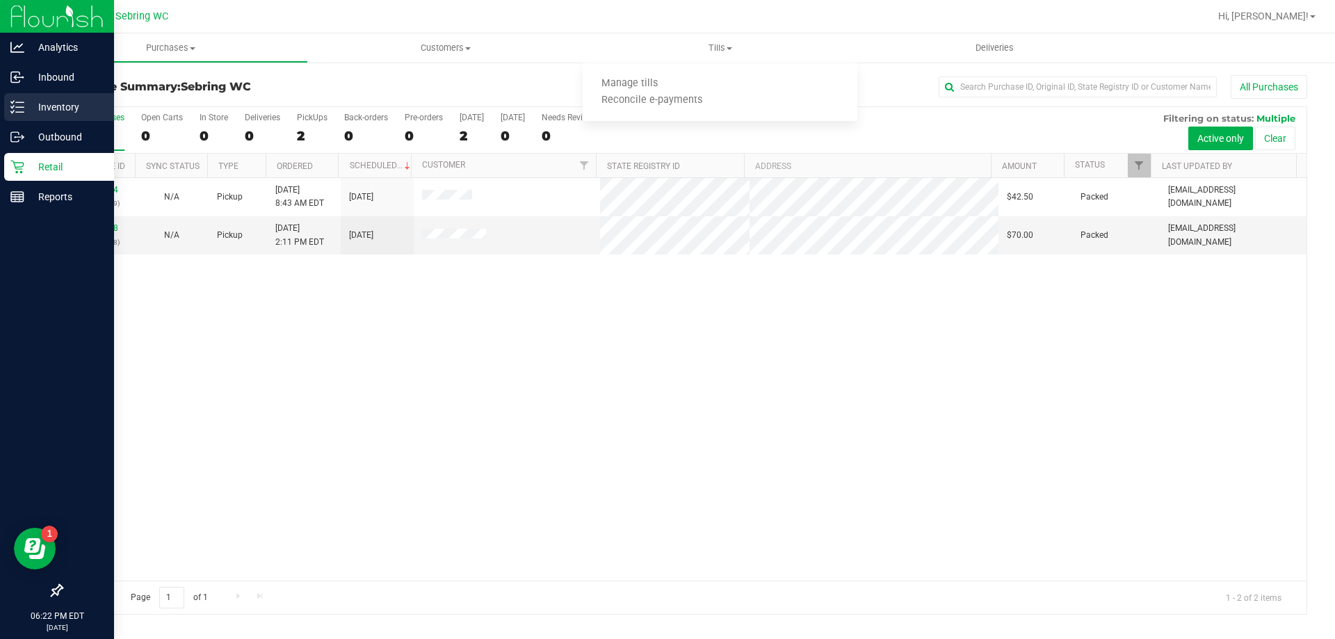
click at [35, 117] on div "Inventory" at bounding box center [59, 107] width 110 height 28
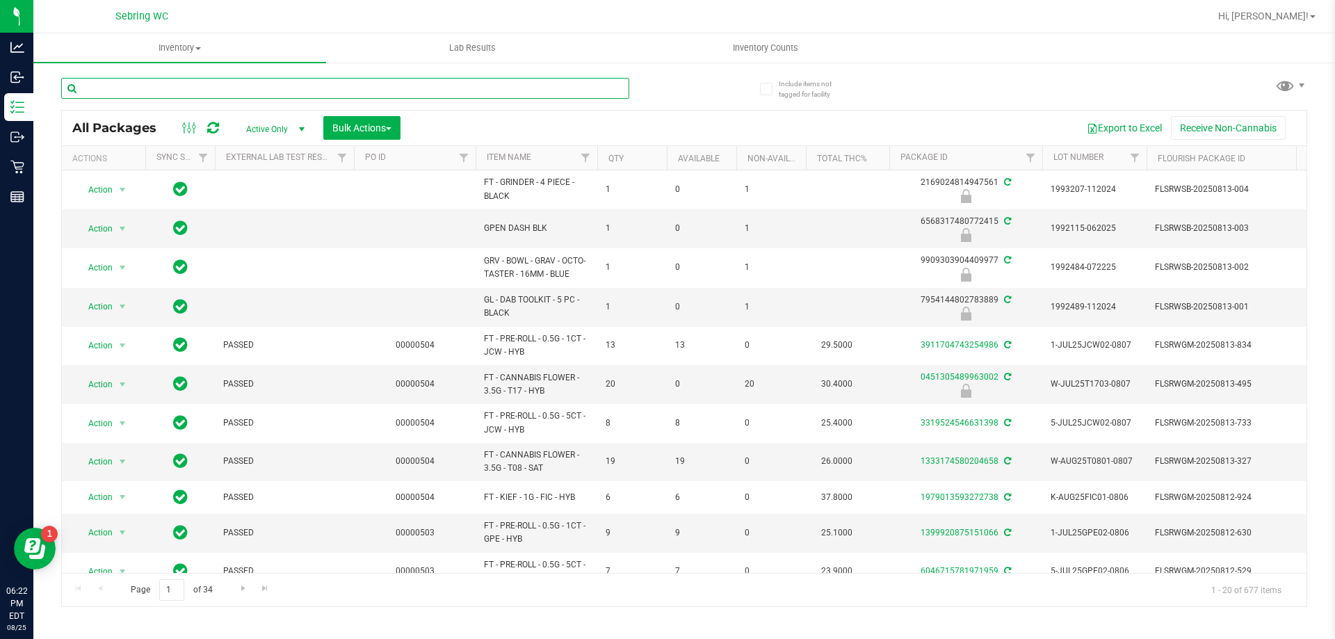
click at [347, 90] on input "text" at bounding box center [345, 88] width 568 height 21
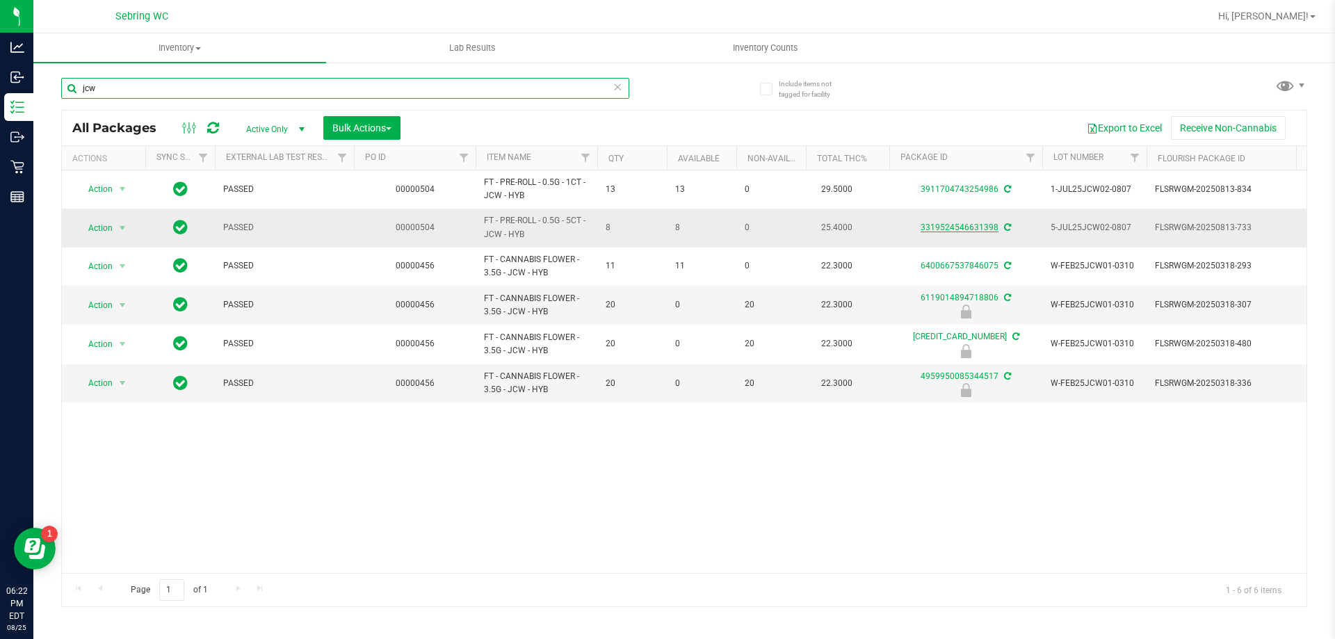
type input "jcw"
click at [979, 232] on link "3319524546631398" at bounding box center [960, 228] width 78 height 10
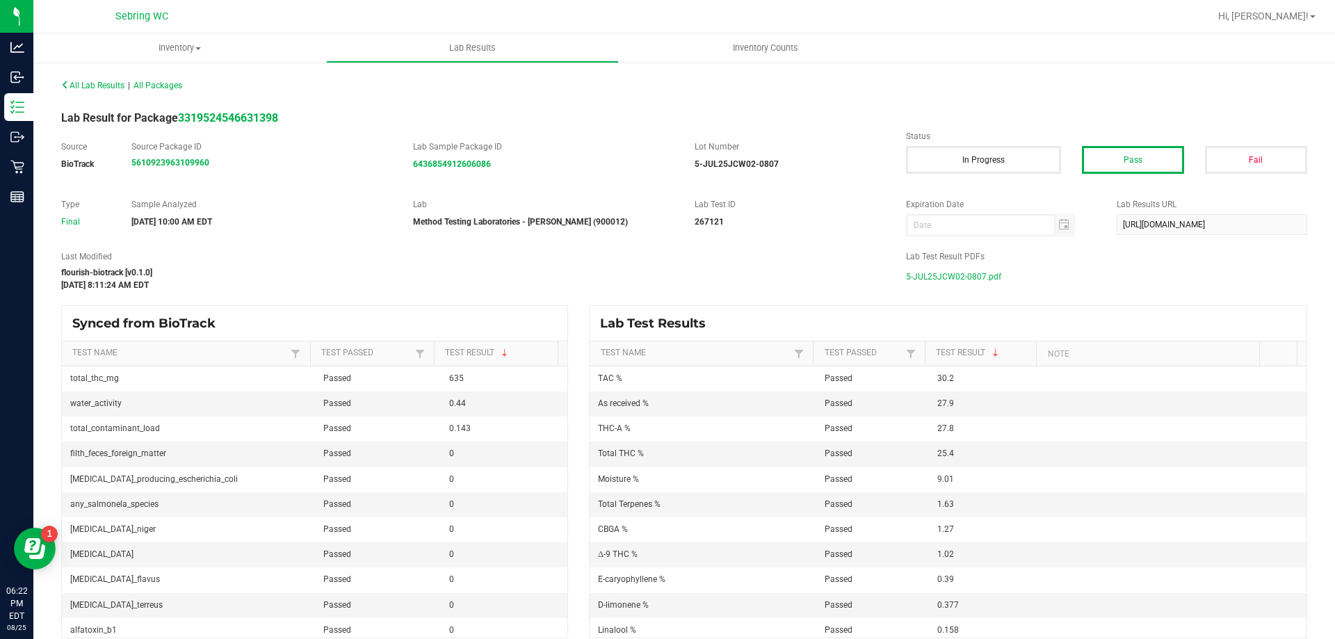
click at [974, 273] on span "5-JUL25JCW02-0807.pdf" at bounding box center [953, 276] width 95 height 21
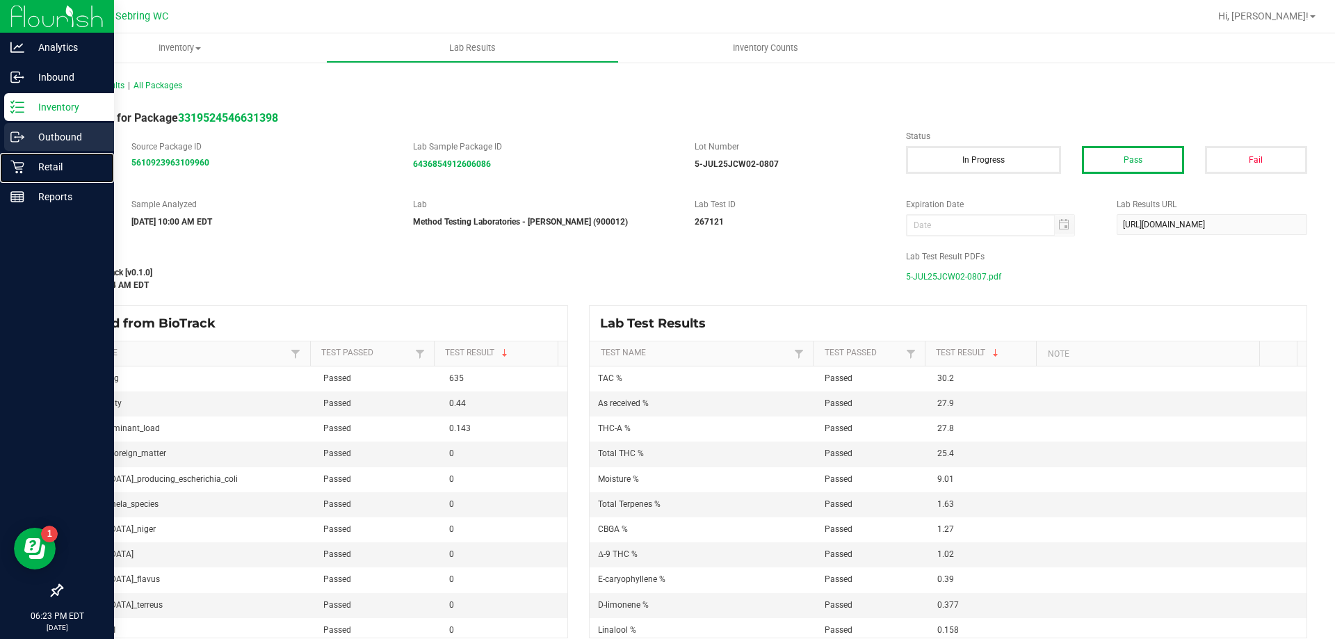
drag, startPoint x: 75, startPoint y: 155, endPoint x: 106, endPoint y: 146, distance: 32.6
click at [76, 155] on div "Retail" at bounding box center [59, 167] width 110 height 28
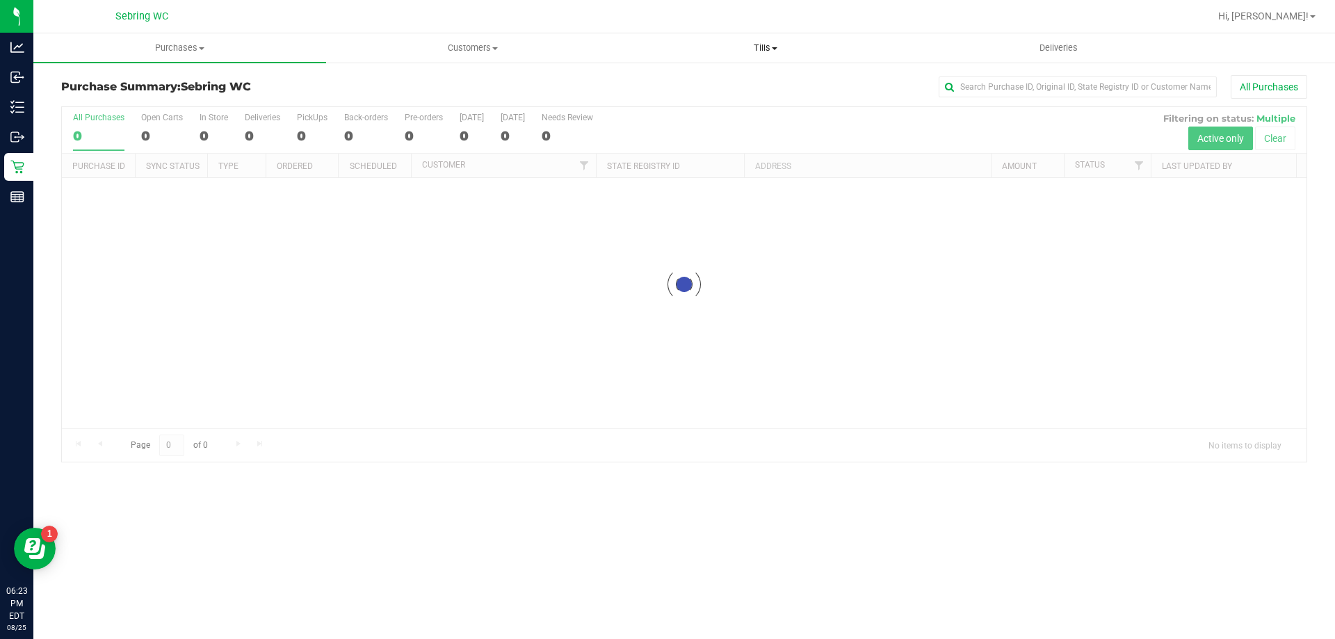
click at [771, 43] on span "Tills" at bounding box center [765, 48] width 291 height 13
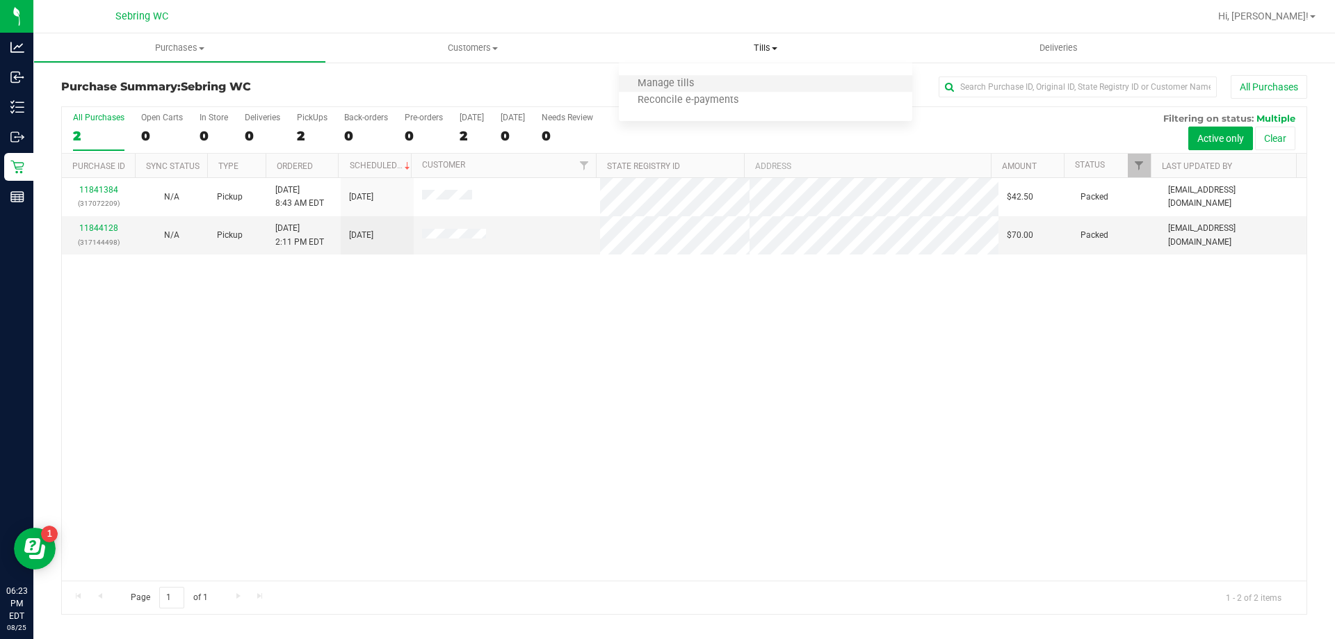
click at [658, 77] on li "Manage tills" at bounding box center [765, 84] width 293 height 17
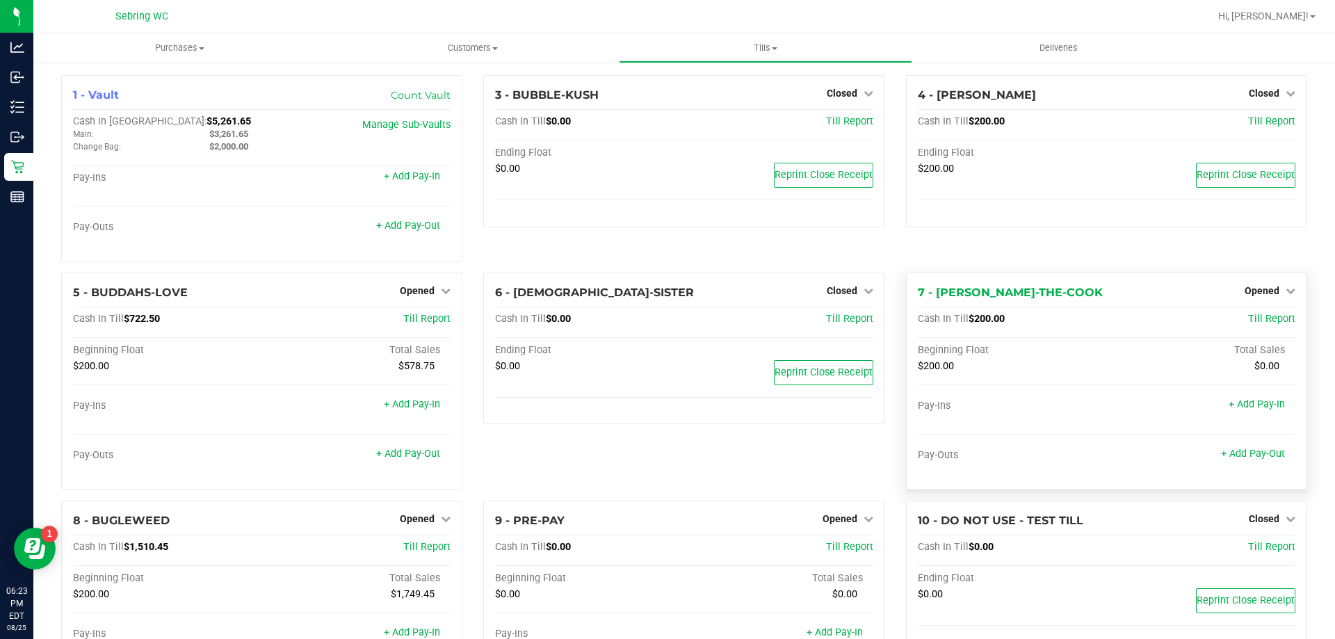
click at [1251, 285] on div "Opened" at bounding box center [1270, 290] width 51 height 17
click at [1245, 295] on span "Opened" at bounding box center [1262, 290] width 35 height 11
click at [1245, 321] on link "Close Till" at bounding box center [1264, 319] width 38 height 11
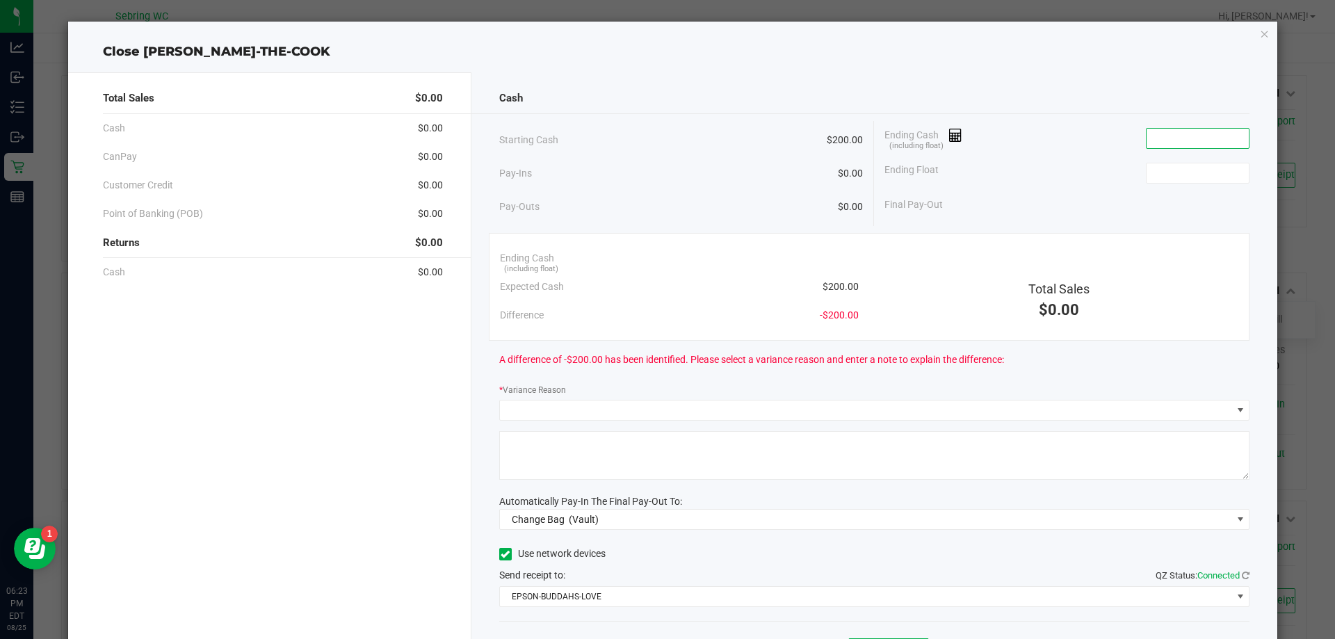
click at [1174, 140] on input at bounding box center [1198, 138] width 102 height 19
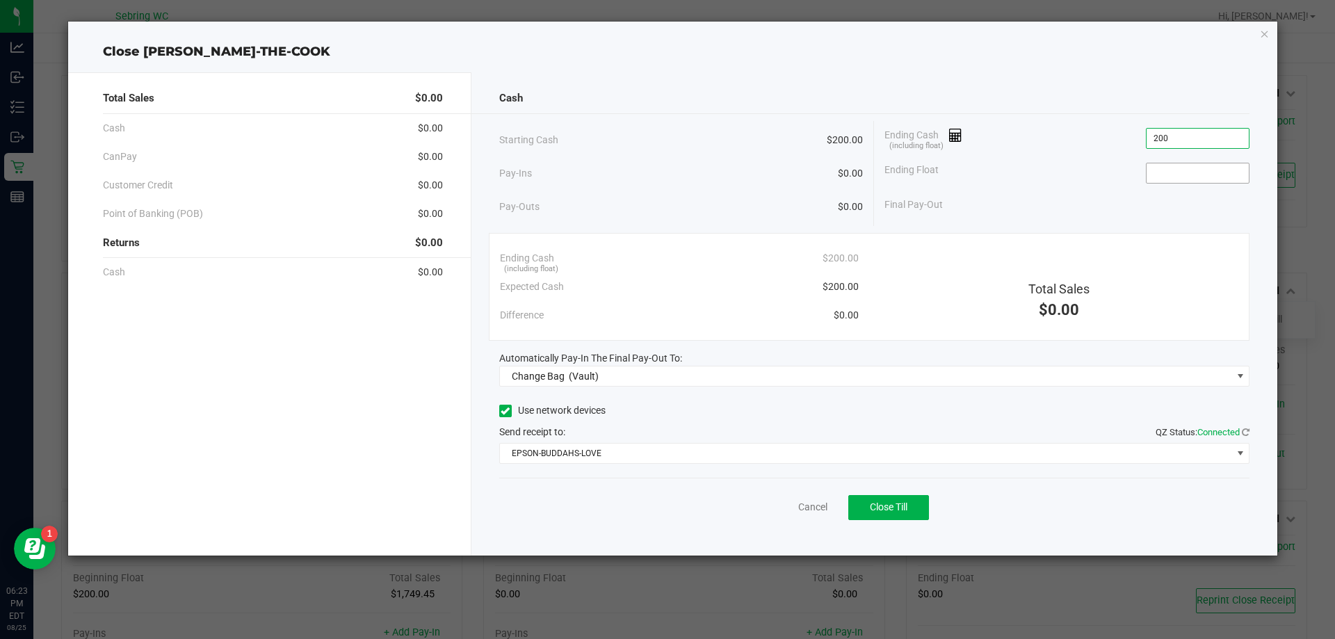
type input "$200.00"
click at [1202, 173] on input at bounding box center [1198, 172] width 102 height 19
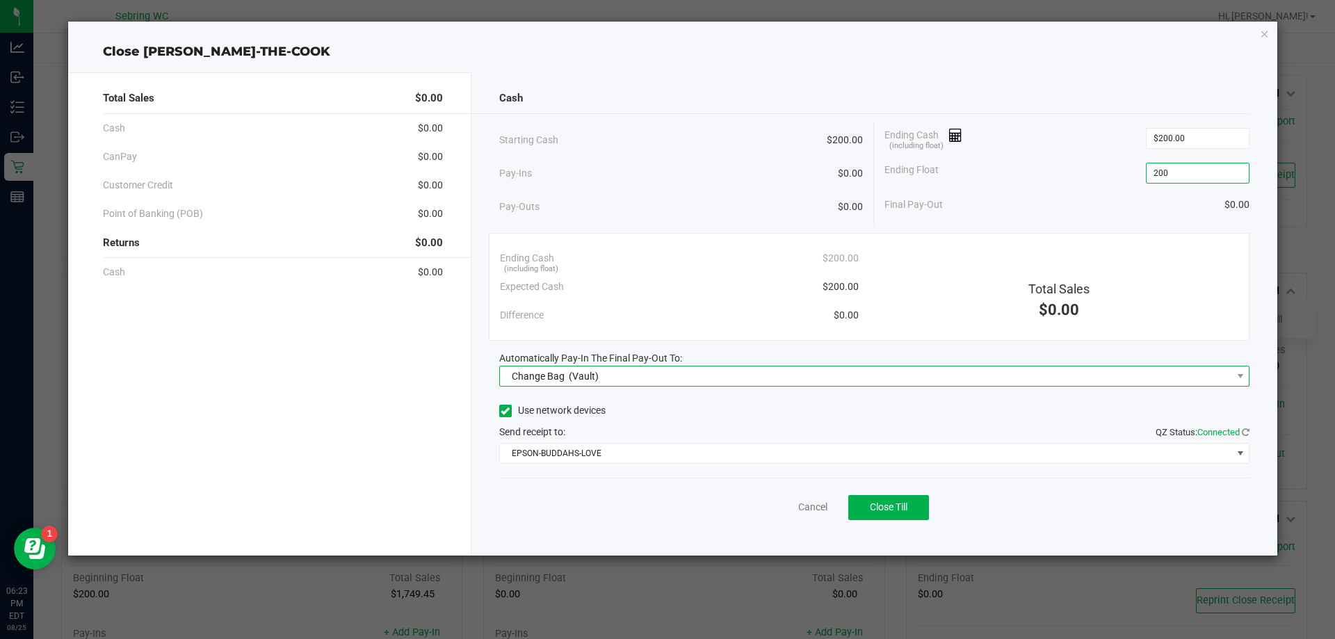
type input "$200.00"
click at [567, 374] on div "Change Bag (Vault)" at bounding box center [553, 376] width 94 height 25
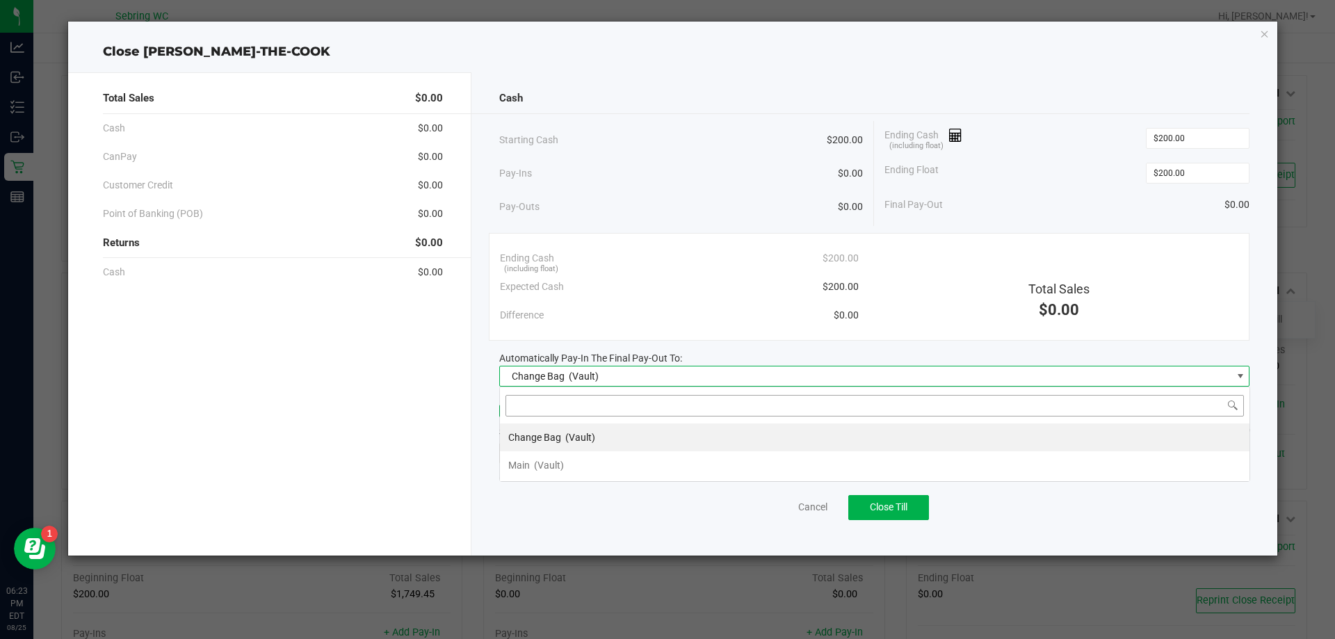
scroll to position [21, 750]
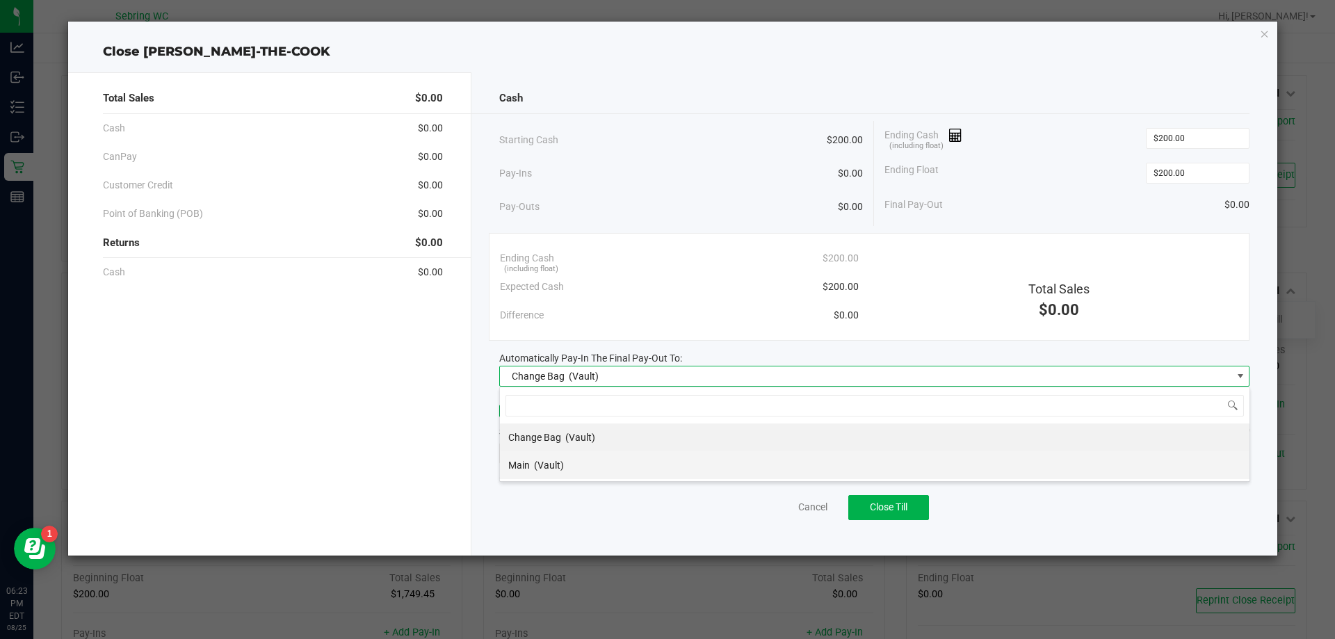
click at [548, 455] on div "Main (Vault)" at bounding box center [536, 465] width 56 height 25
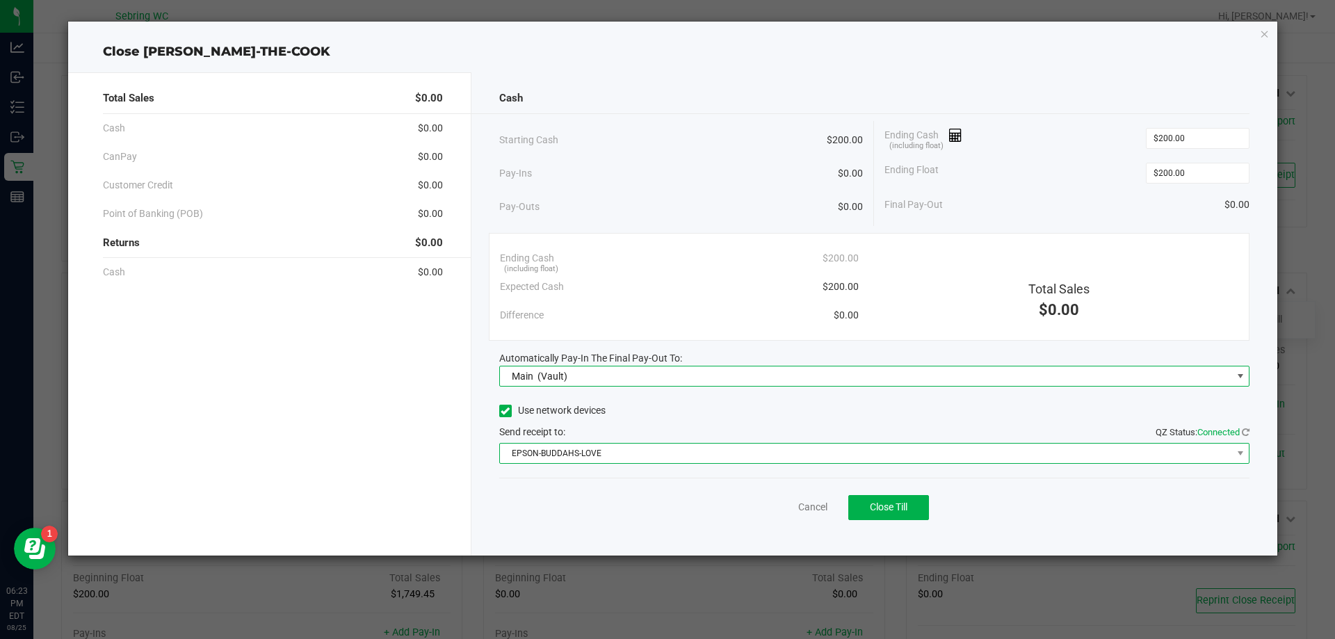
click at [568, 455] on span "EPSON-BUDDAHS-LOVE" at bounding box center [866, 453] width 732 height 19
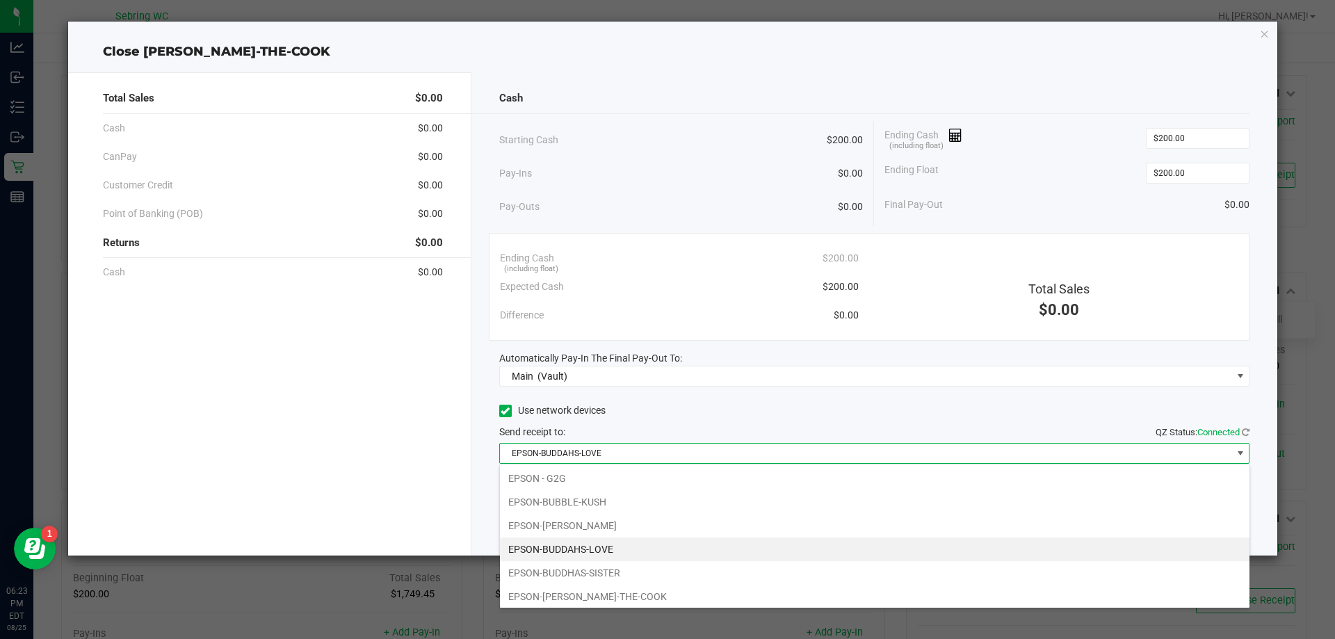
click at [766, 421] on div "Use network devices" at bounding box center [874, 411] width 751 height 21
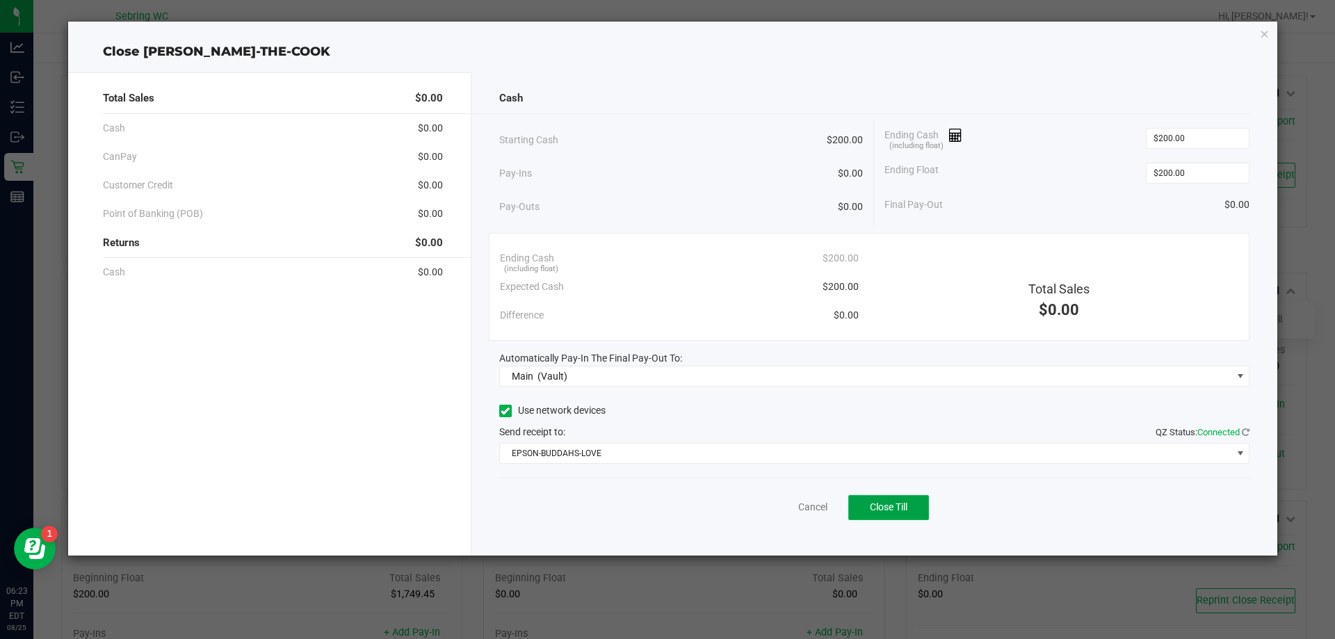
click at [927, 513] on button "Close Till" at bounding box center [889, 507] width 81 height 25
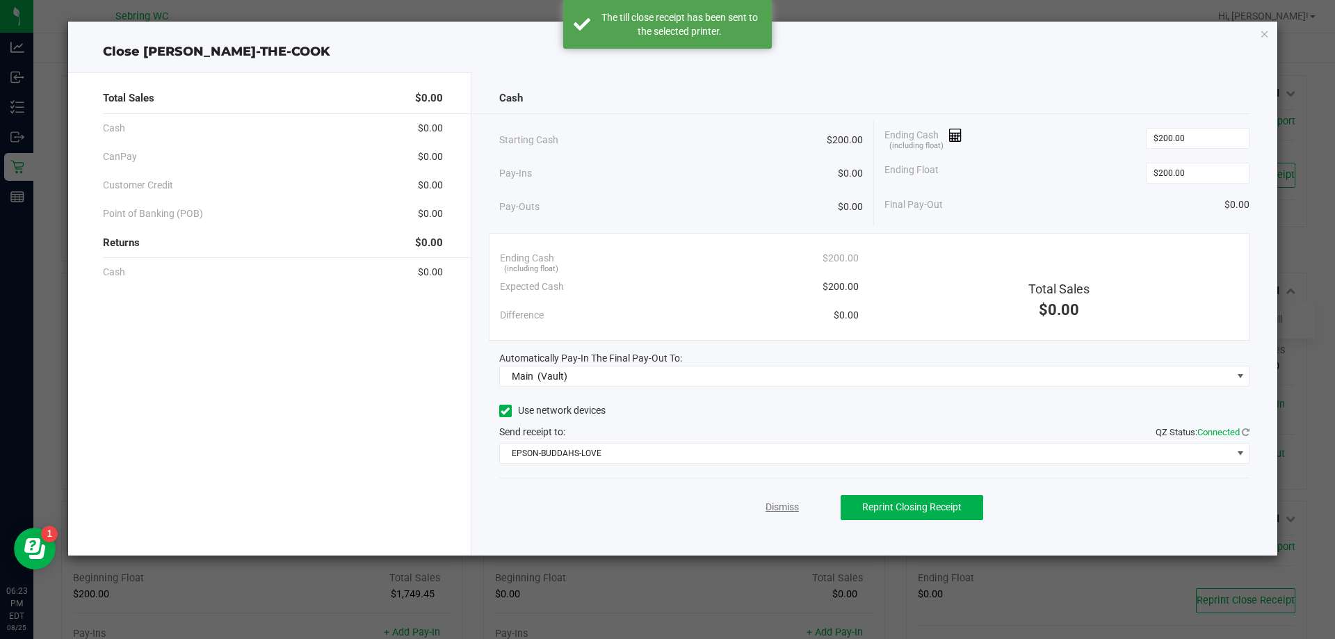
click at [780, 510] on link "Dismiss" at bounding box center [782, 507] width 33 height 15
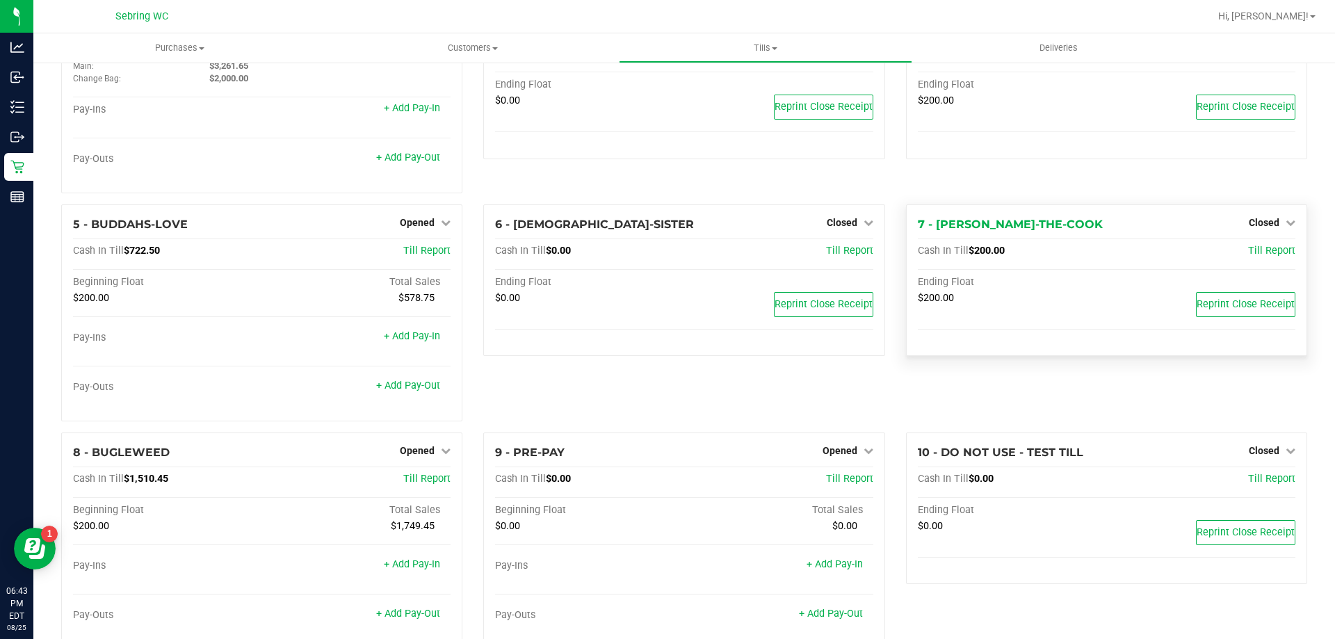
scroll to position [59, 0]
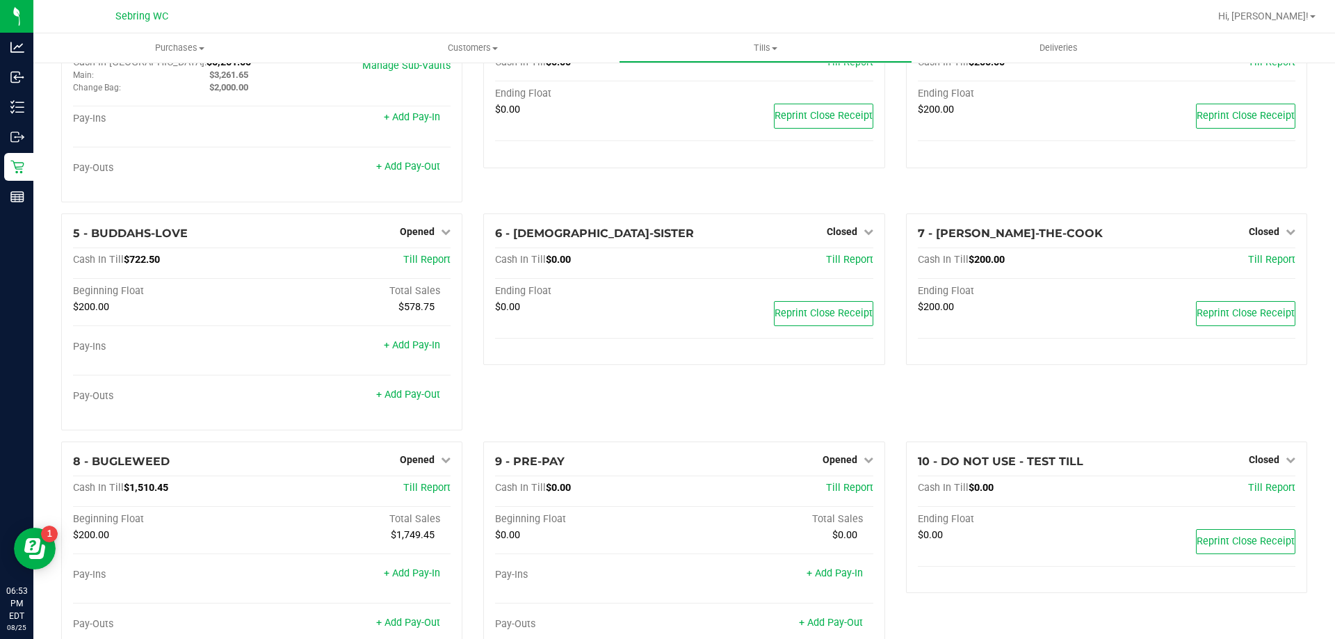
click at [14, 113] on icon at bounding box center [17, 107] width 14 height 14
